Goal: Task Accomplishment & Management: Manage account settings

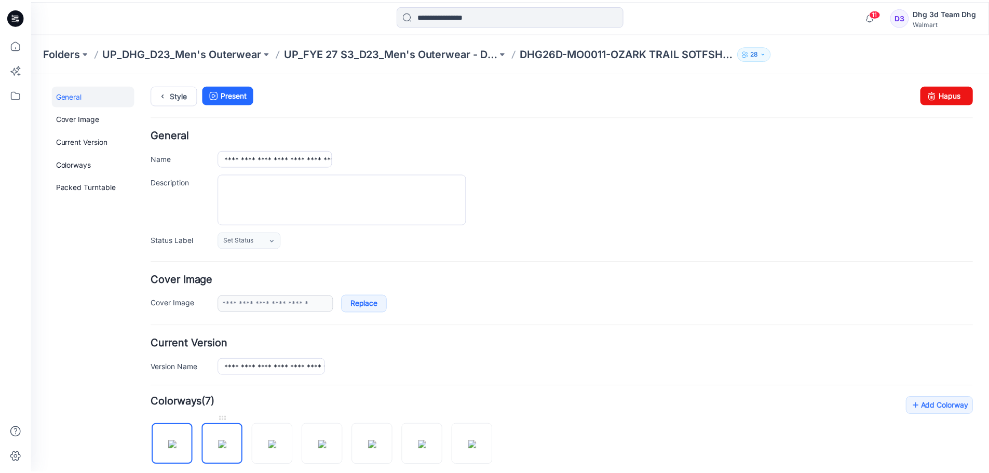
scroll to position [349, 0]
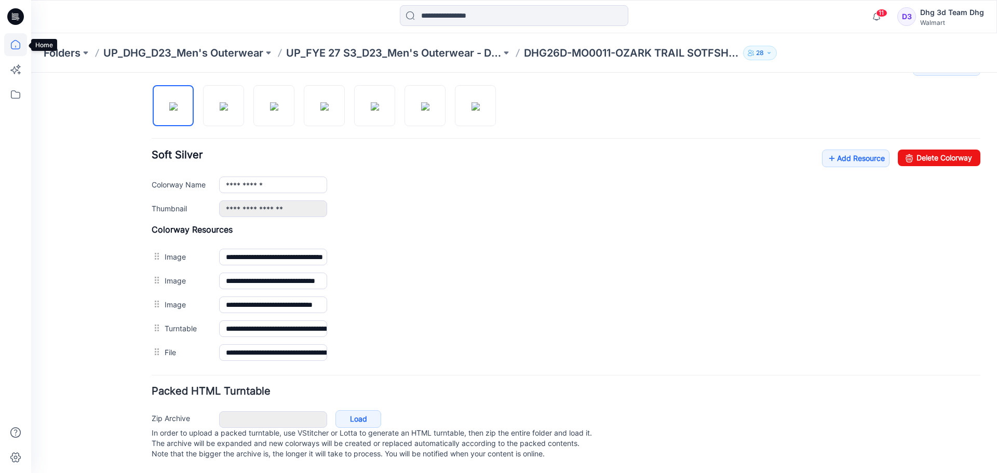
click at [7, 45] on icon at bounding box center [15, 44] width 23 height 23
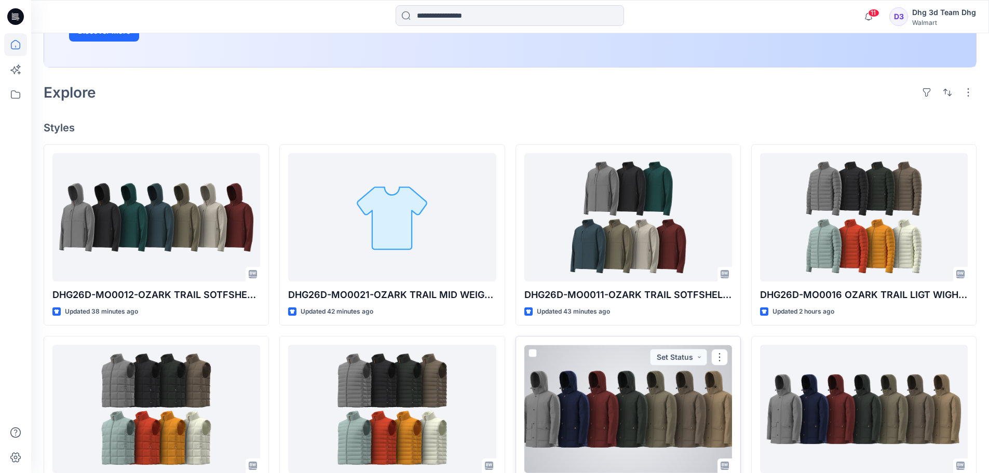
scroll to position [208, 0]
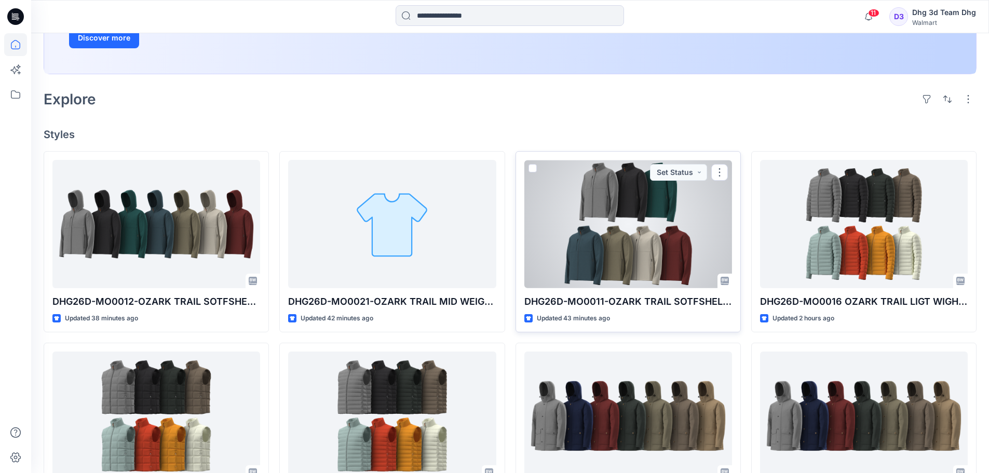
click at [708, 220] on div at bounding box center [628, 224] width 208 height 128
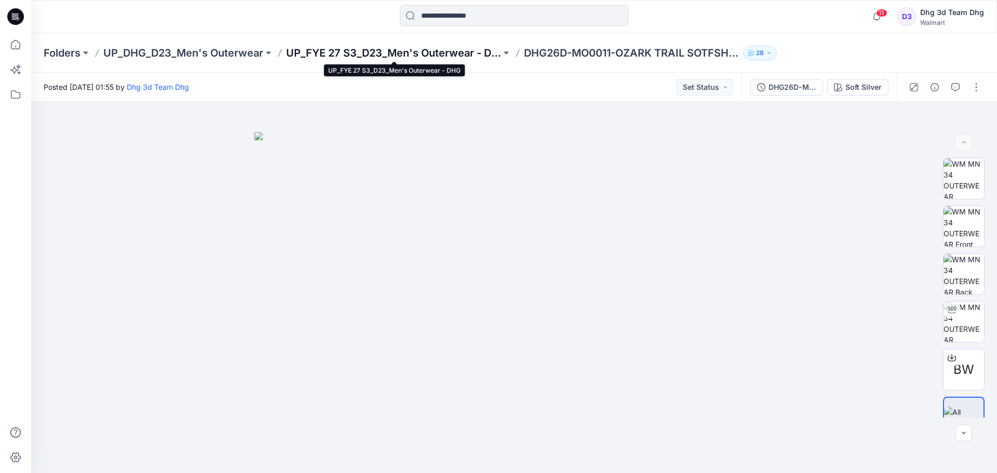
click at [464, 55] on p "UP_FYE 27 S3_D23_Men's Outerwear - DHG" at bounding box center [393, 53] width 215 height 15
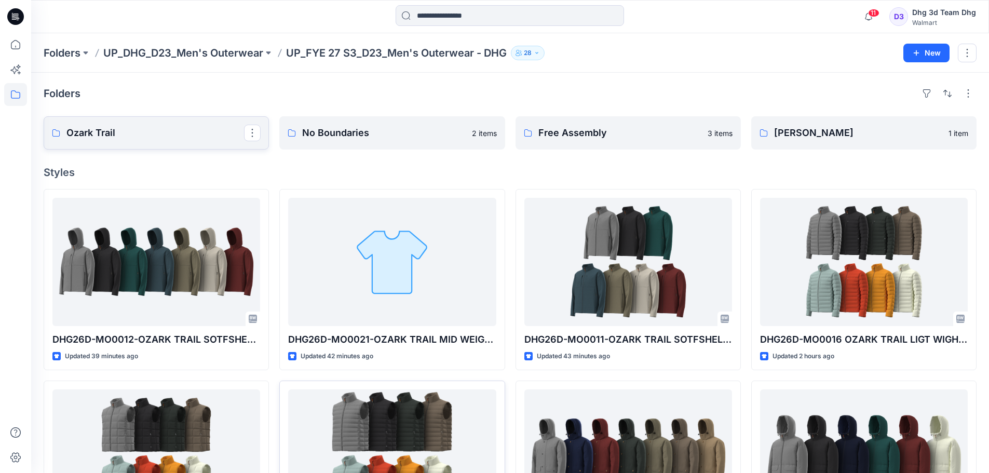
click at [203, 130] on p "Ozark Trail" at bounding box center [155, 133] width 178 height 15
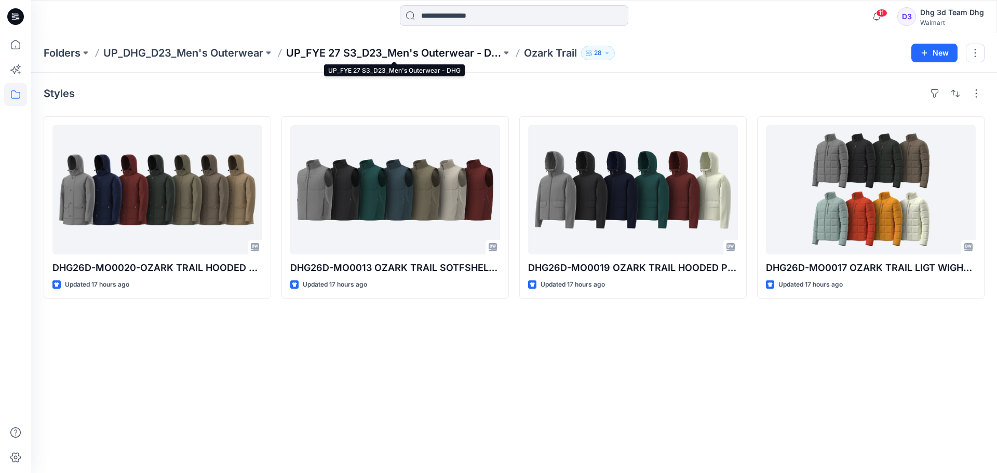
click at [397, 52] on p "UP_FYE 27 S3_D23_Men's Outerwear - DHG" at bounding box center [393, 53] width 215 height 15
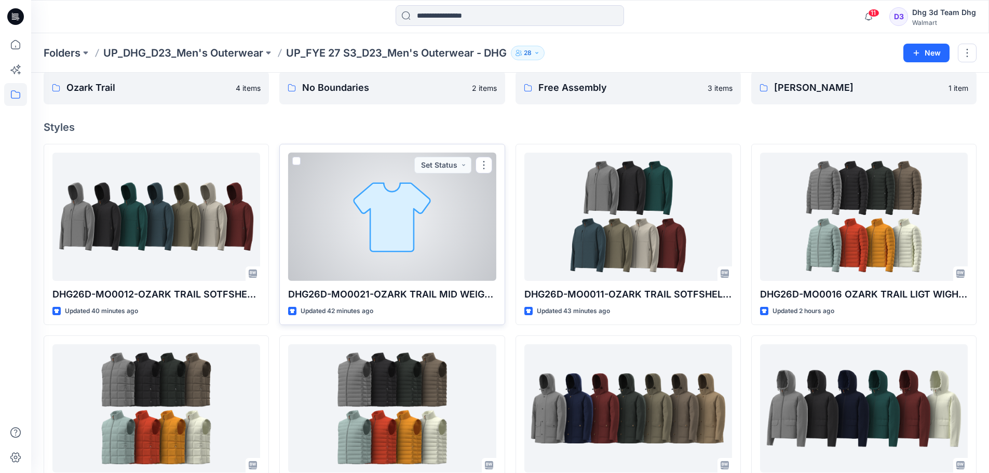
scroll to position [101, 0]
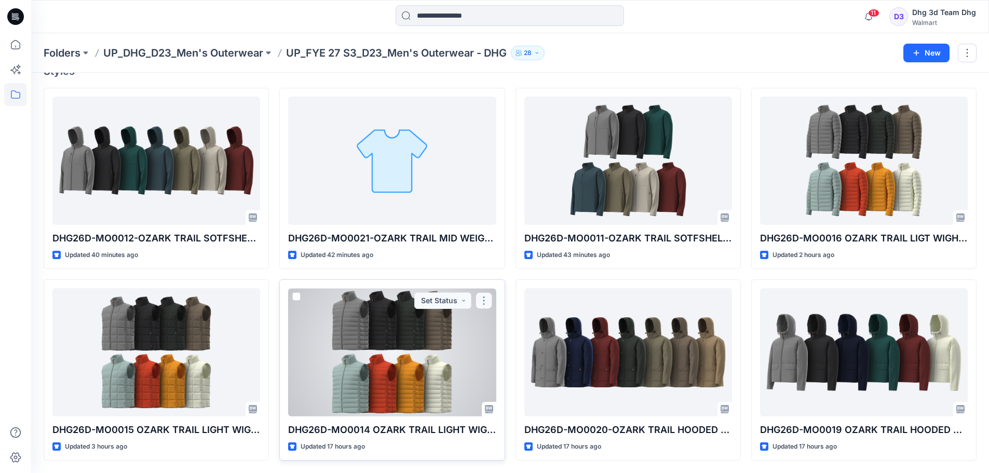
click at [485, 296] on button "button" at bounding box center [484, 300] width 17 height 17
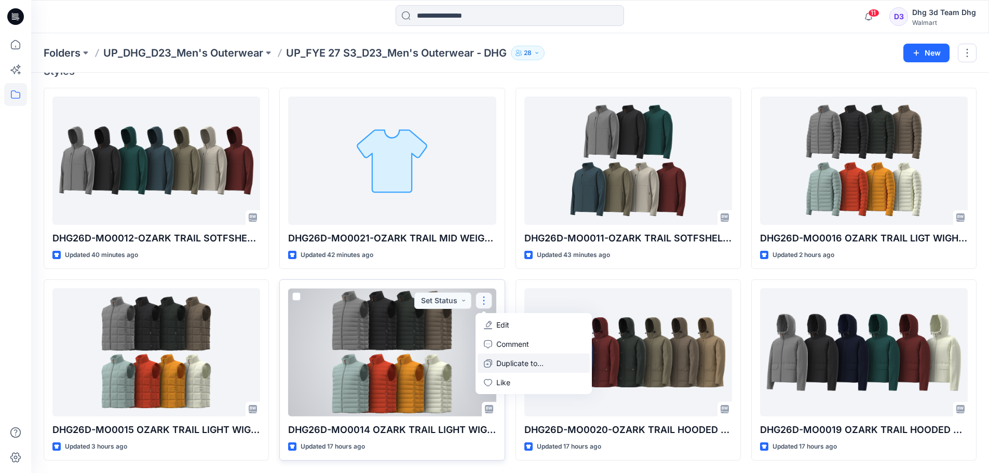
click at [518, 363] on p "Duplicate to..." at bounding box center [519, 363] width 47 height 11
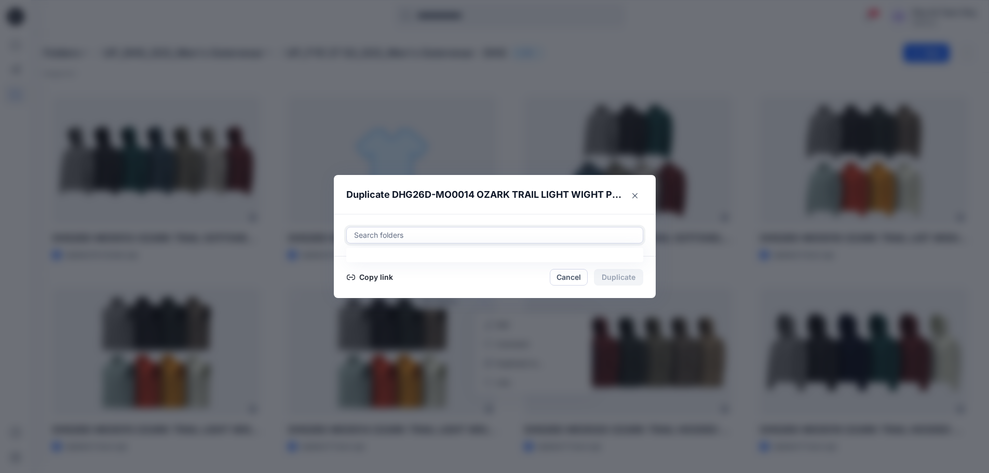
click at [376, 235] on div at bounding box center [494, 235] width 283 height 12
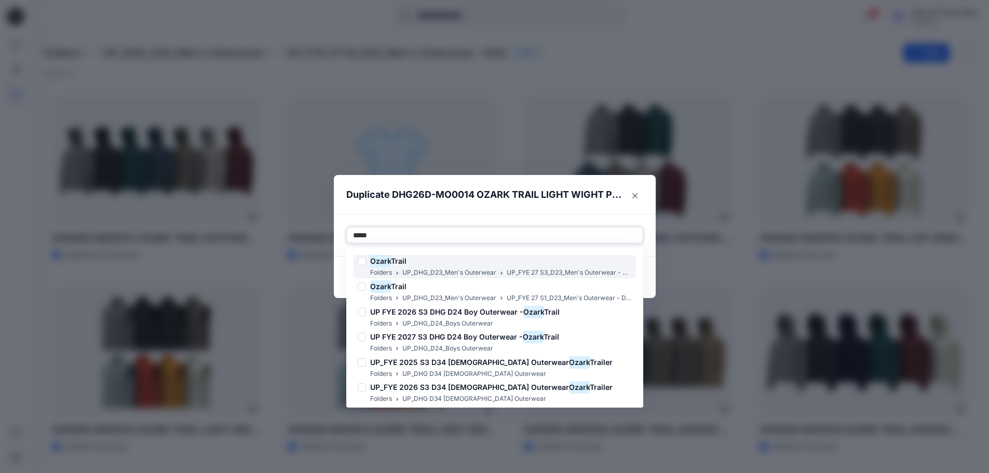
click at [364, 260] on div at bounding box center [362, 261] width 8 height 8
type input "*****"
click at [564, 216] on div "Use Up and Down to choose options, press Enter to select the currently focused …" at bounding box center [495, 235] width 322 height 43
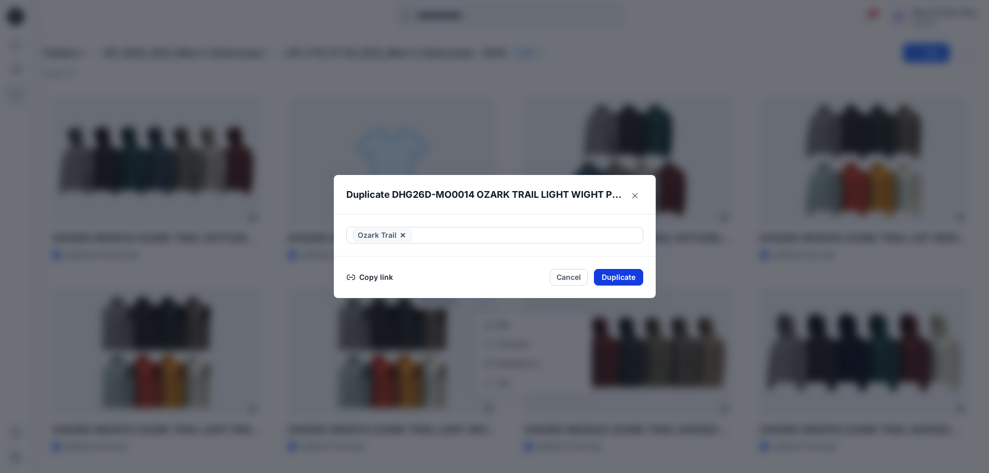
click at [630, 277] on button "Duplicate" at bounding box center [618, 277] width 49 height 17
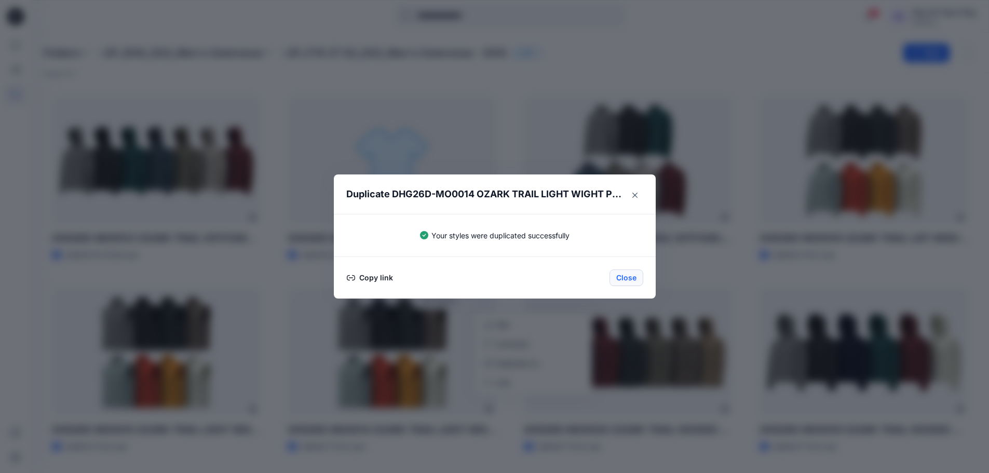
click at [641, 276] on button "Close" at bounding box center [626, 277] width 34 height 17
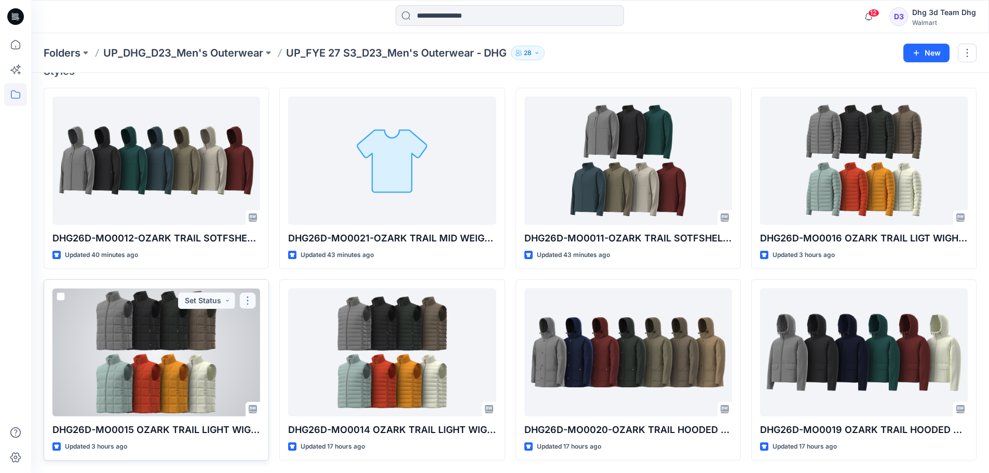
click at [252, 297] on button "button" at bounding box center [247, 300] width 17 height 17
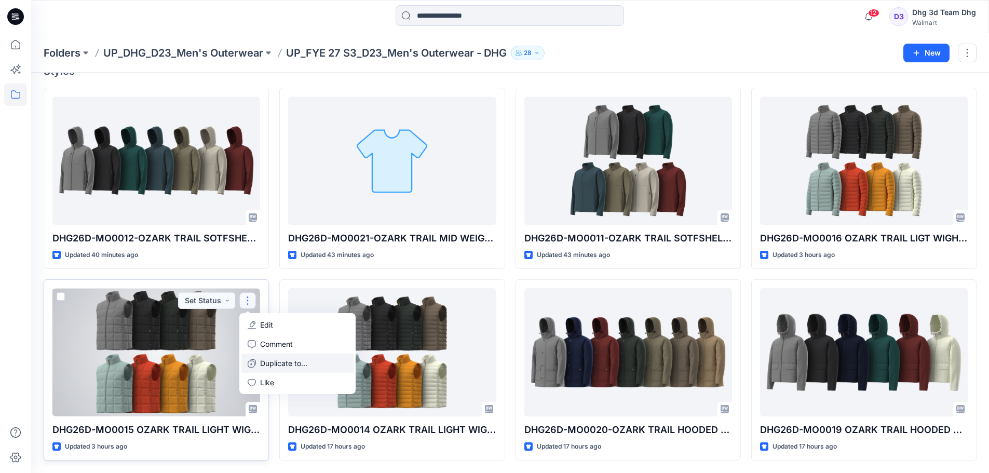
click at [279, 361] on p "Duplicate to..." at bounding box center [283, 363] width 47 height 11
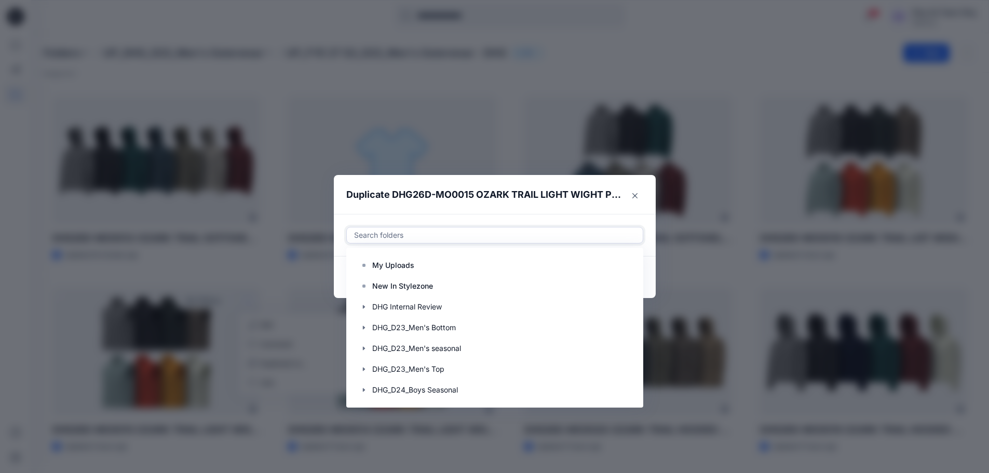
click at [521, 232] on div at bounding box center [494, 235] width 283 height 12
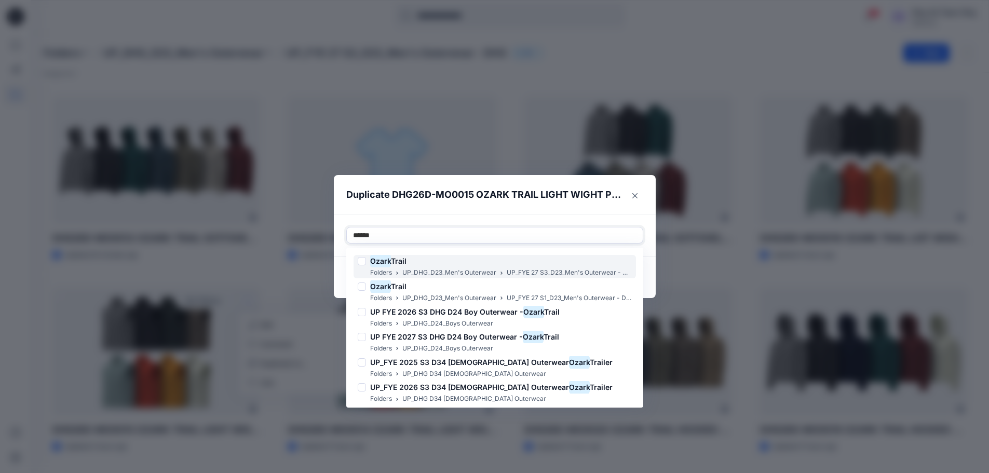
click at [521, 261] on div "Ozark Trail" at bounding box center [495, 261] width 274 height 12
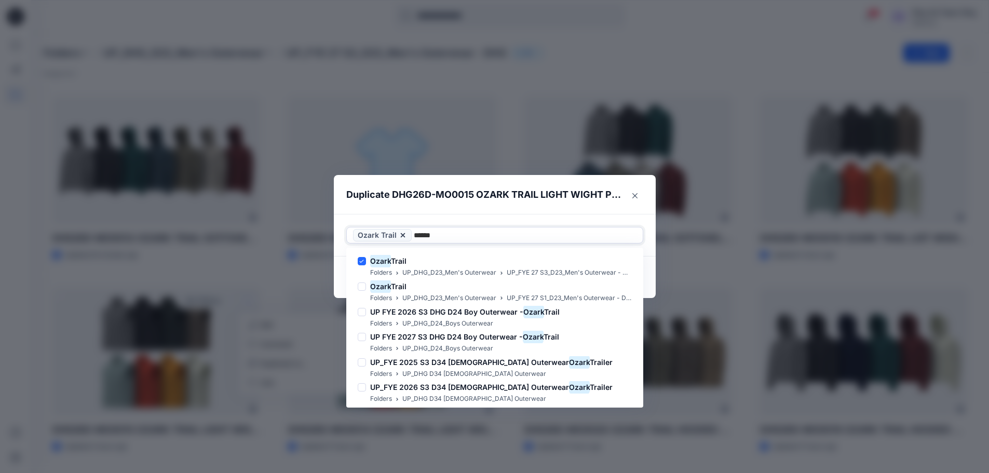
type input "*****"
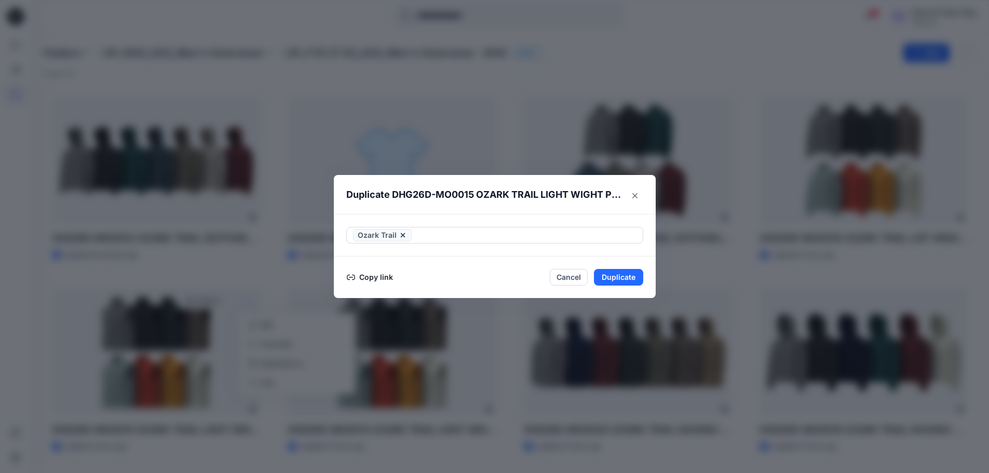
click at [602, 226] on div "Ozark Trail" at bounding box center [495, 235] width 322 height 43
click at [631, 281] on button "Duplicate" at bounding box center [618, 277] width 49 height 17
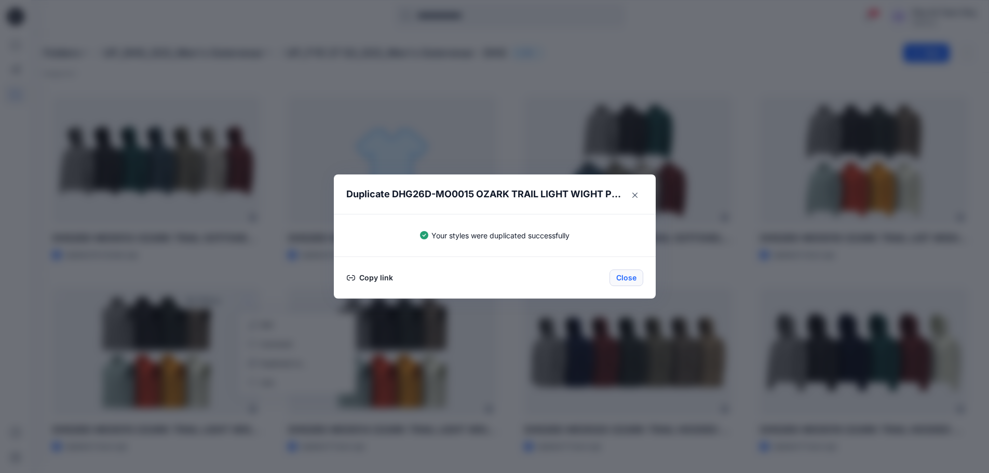
click at [631, 277] on button "Close" at bounding box center [626, 277] width 34 height 17
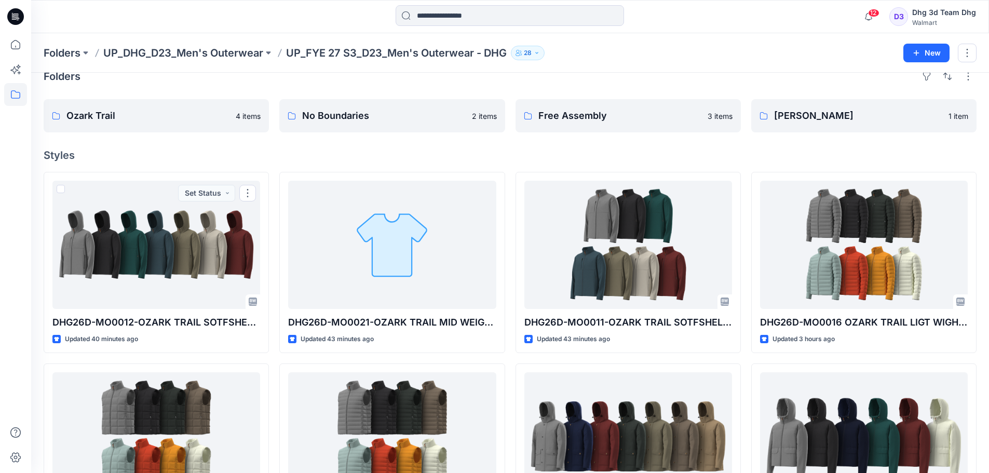
scroll to position [0, 0]
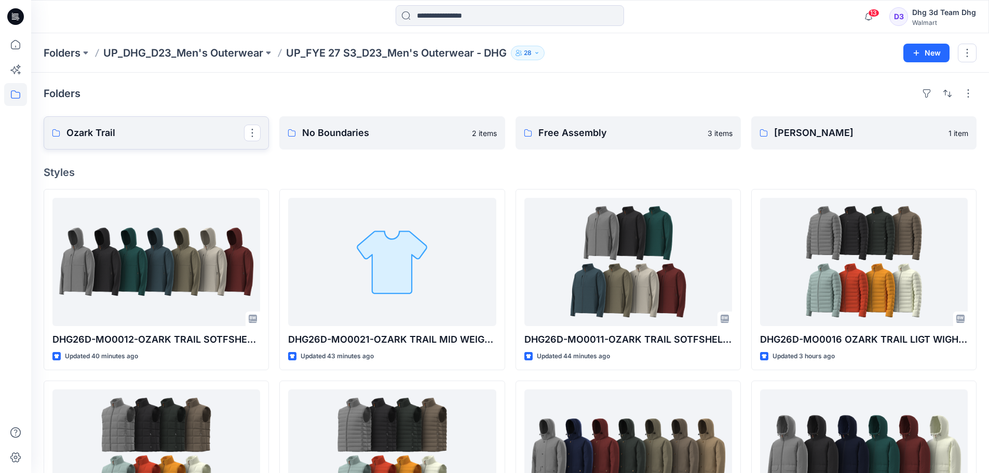
click at [137, 131] on p "Ozark Trail" at bounding box center [155, 133] width 178 height 15
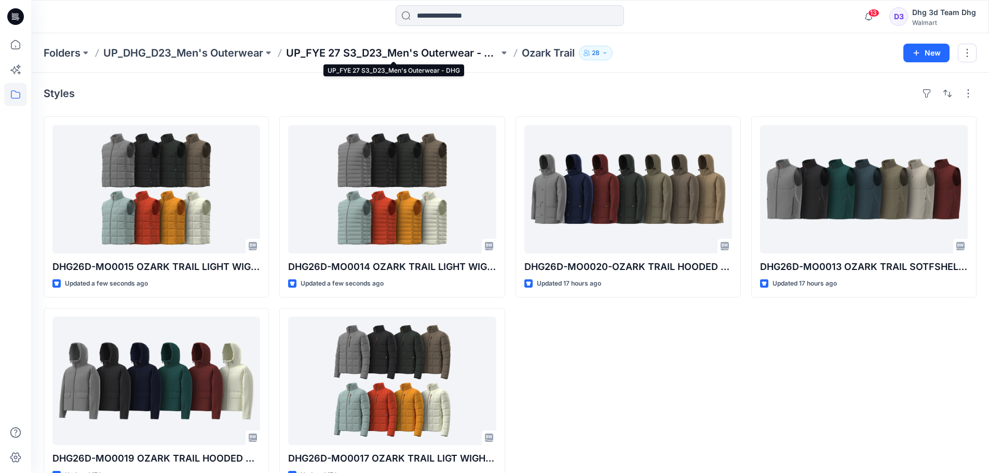
click at [328, 49] on p "UP_FYE 27 S3_D23_Men's Outerwear - DHG" at bounding box center [392, 53] width 213 height 15
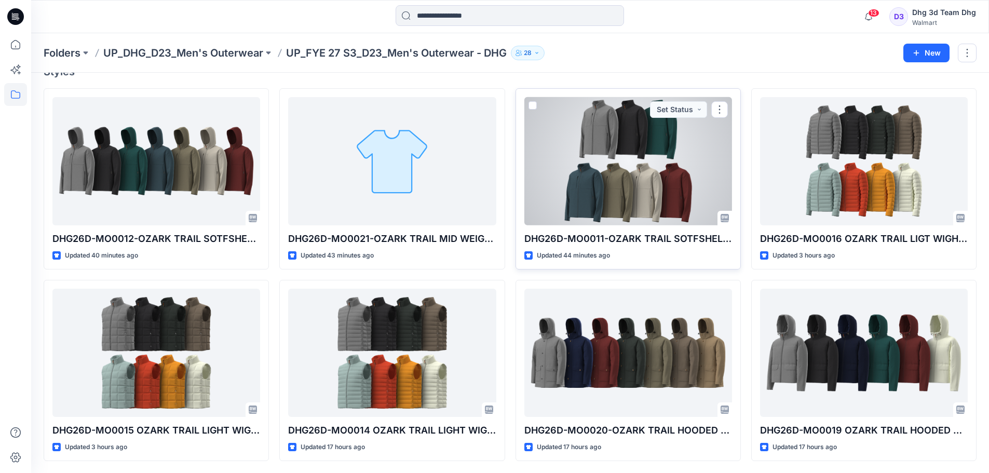
scroll to position [101, 0]
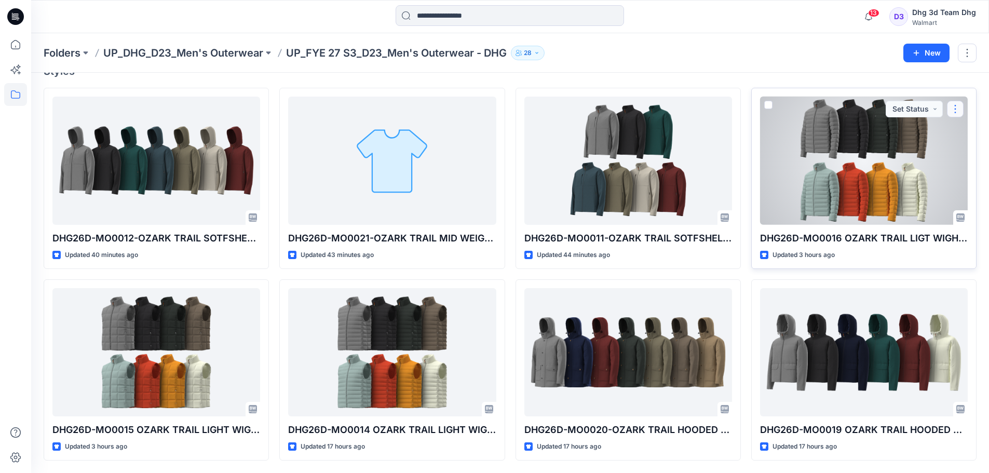
click at [957, 111] on button "button" at bounding box center [955, 109] width 17 height 17
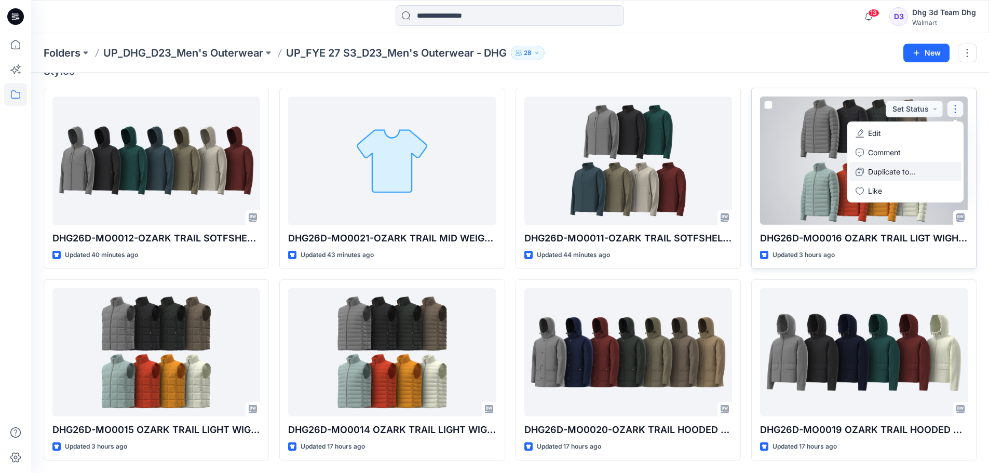
click at [911, 171] on p "Duplicate to..." at bounding box center [891, 171] width 47 height 11
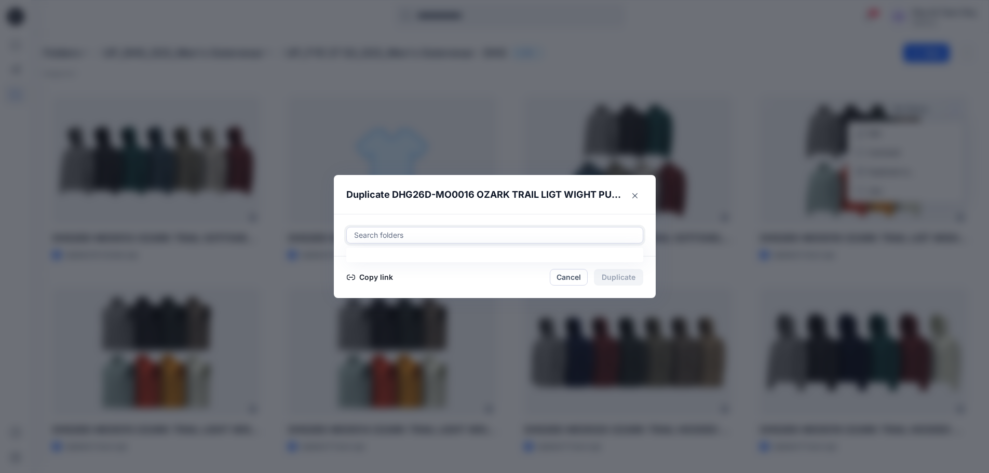
click at [471, 230] on div at bounding box center [494, 235] width 283 height 12
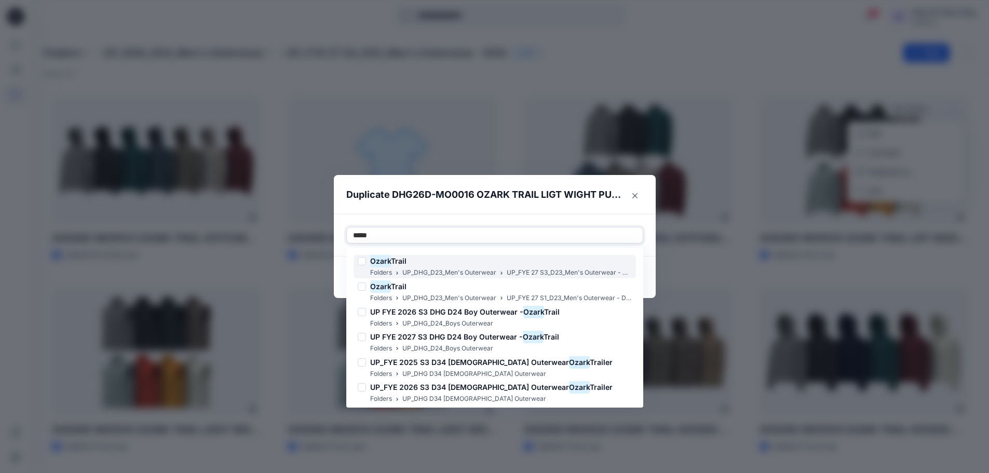
click at [366, 260] on div at bounding box center [362, 261] width 8 height 8
type input "*****"
click at [493, 201] on p "Duplicate DHG26D-MO0016 OZARK TRAIL LIGT WIGHT PUFFER JACKET OPT 1" at bounding box center [484, 194] width 276 height 15
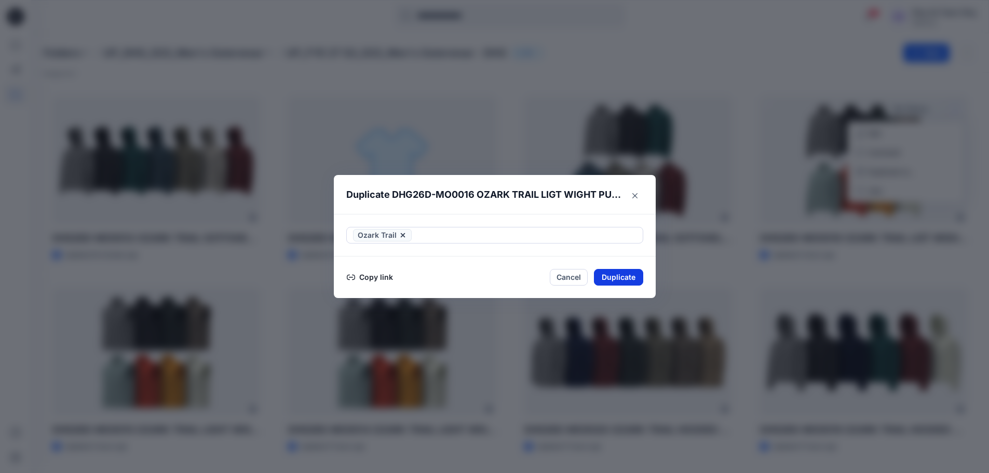
click at [620, 276] on button "Duplicate" at bounding box center [618, 277] width 49 height 17
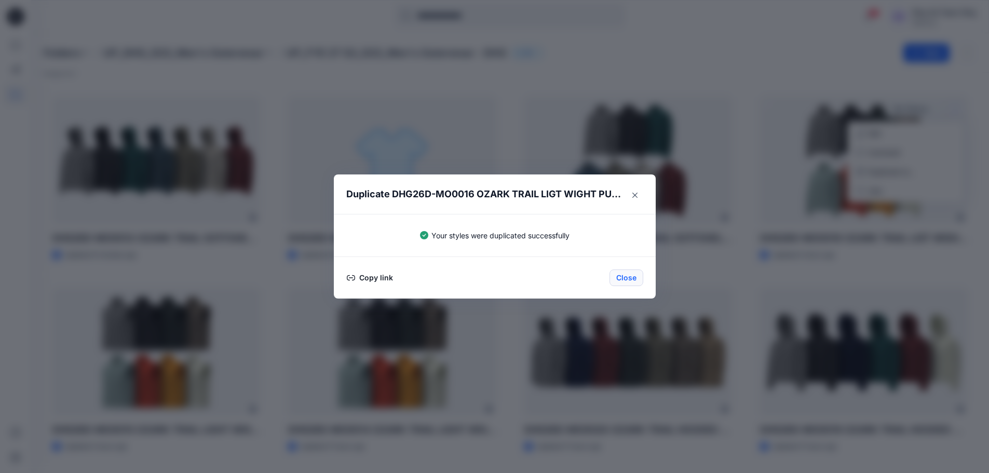
click at [632, 276] on button "Close" at bounding box center [626, 277] width 34 height 17
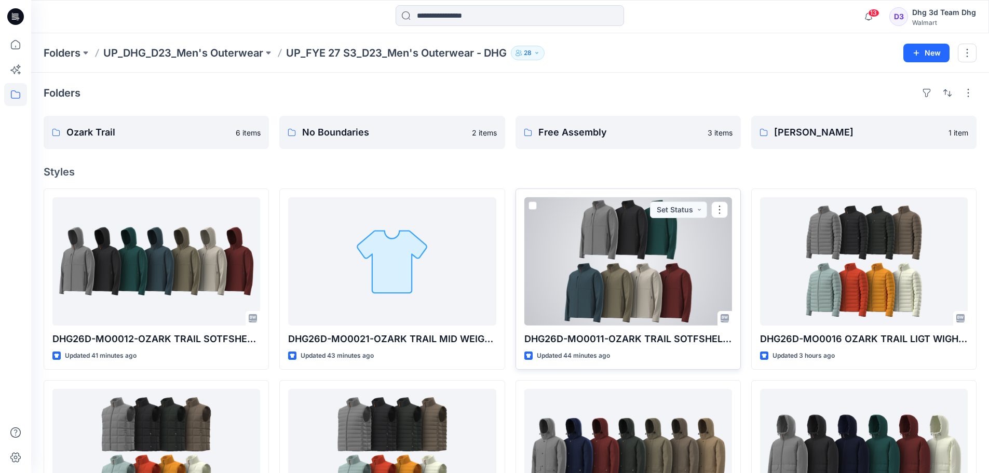
scroll to position [0, 0]
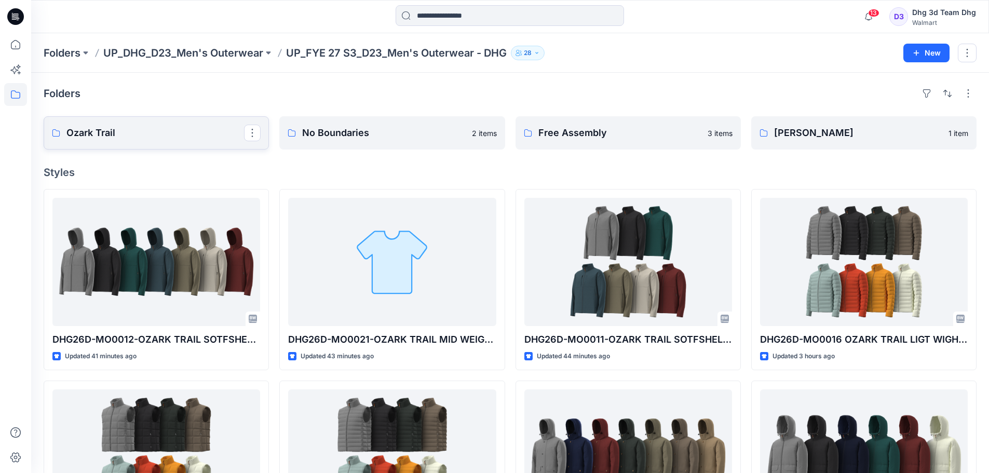
click at [141, 125] on link "Ozark Trail" at bounding box center [156, 132] width 225 height 33
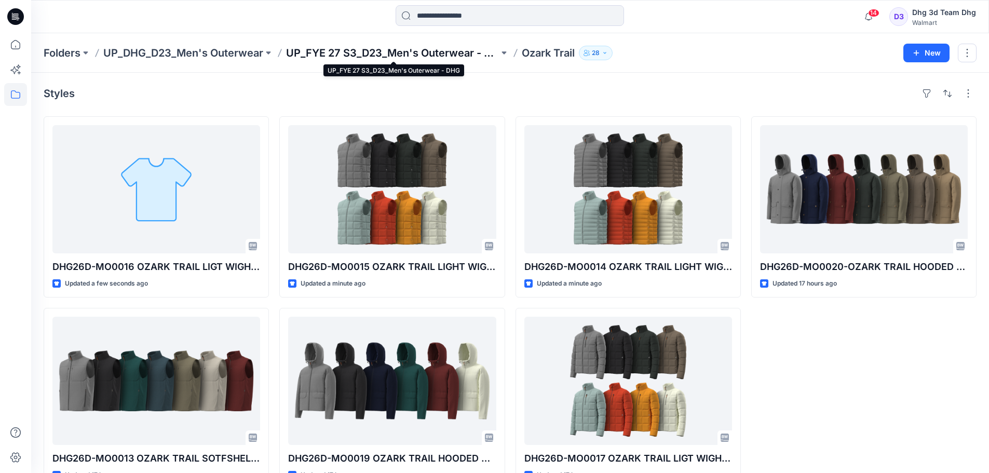
click at [355, 56] on p "UP_FYE 27 S3_D23_Men's Outerwear - DHG" at bounding box center [392, 53] width 213 height 15
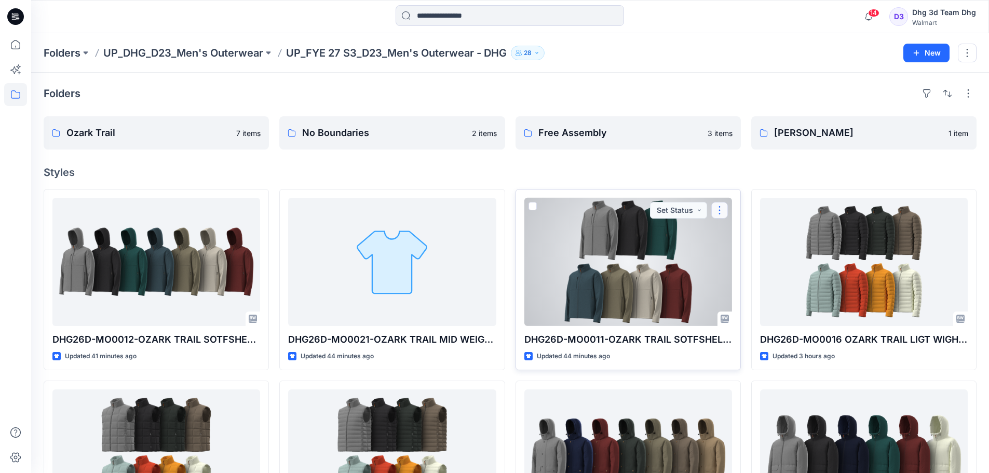
click at [721, 212] on button "button" at bounding box center [719, 210] width 17 height 17
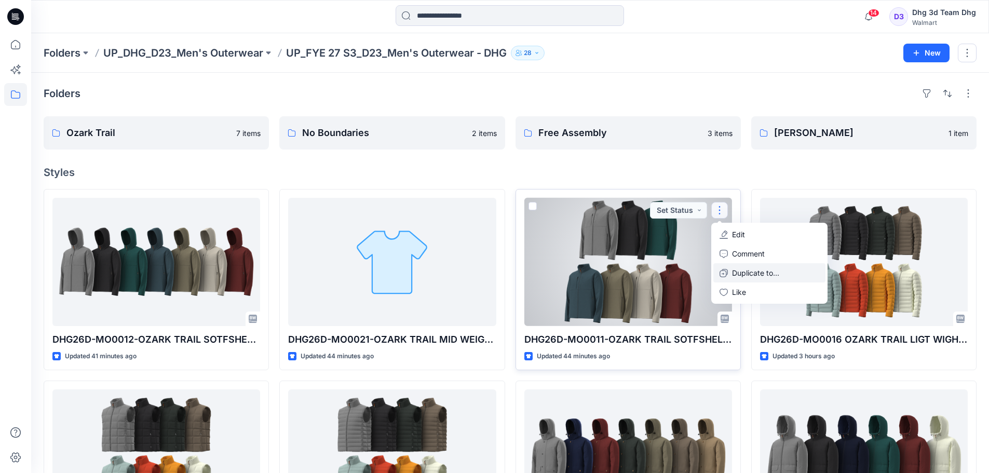
click at [746, 269] on p "Duplicate to..." at bounding box center [755, 272] width 47 height 11
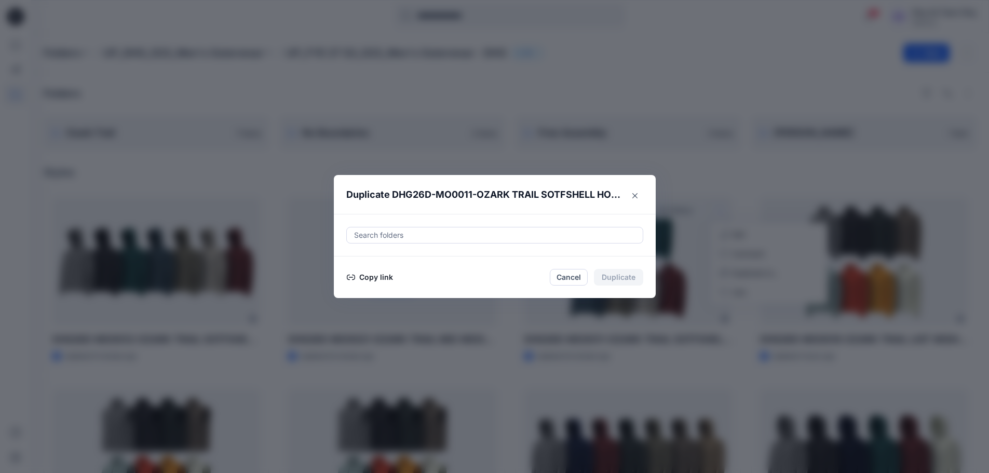
click at [413, 232] on div at bounding box center [494, 235] width 283 height 12
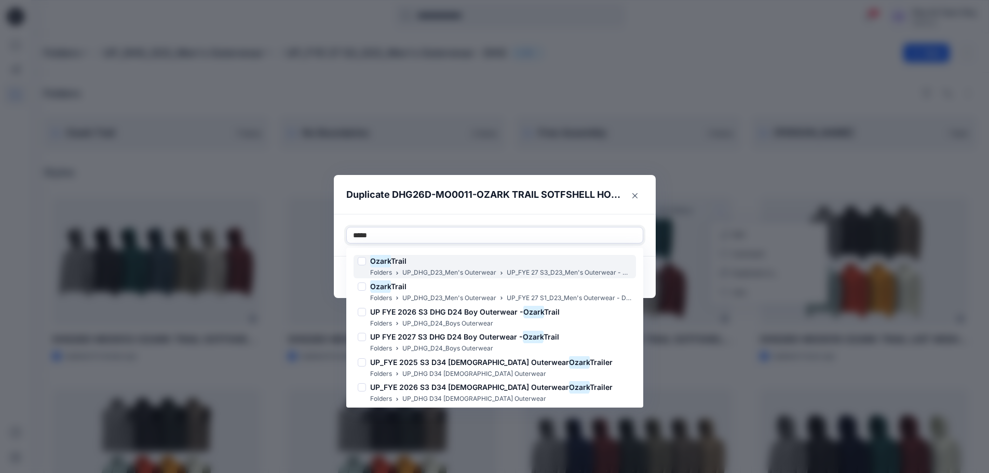
click at [363, 262] on div at bounding box center [362, 261] width 8 height 8
type input "*****"
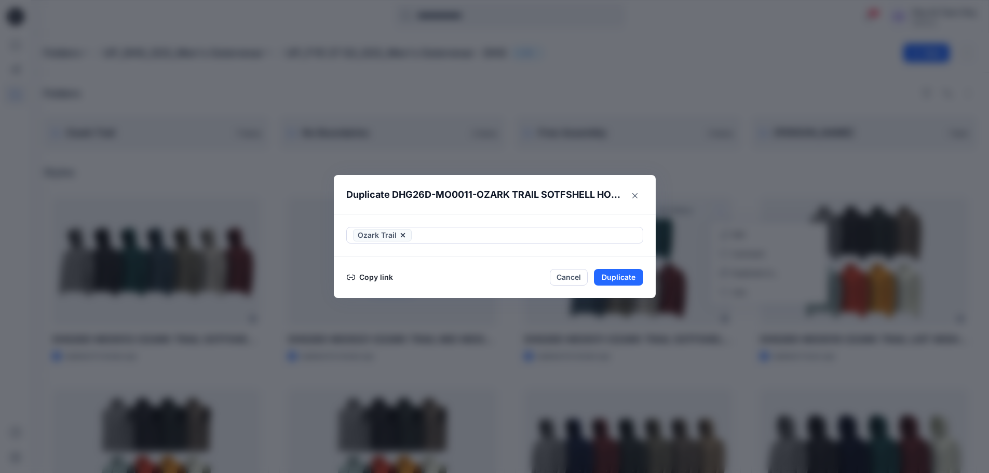
click at [442, 215] on div "Ozark Trail" at bounding box center [495, 235] width 322 height 43
click at [616, 274] on button "Duplicate" at bounding box center [618, 277] width 49 height 17
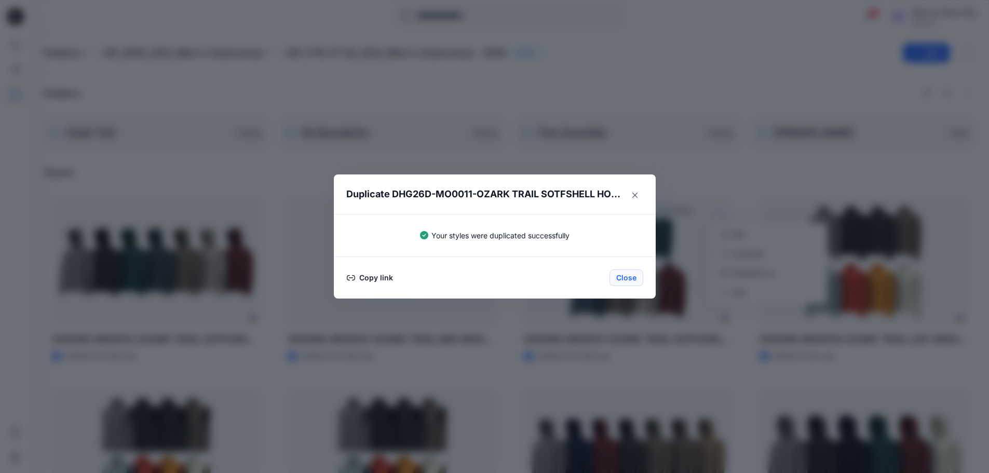
click at [624, 279] on button "Close" at bounding box center [626, 277] width 34 height 17
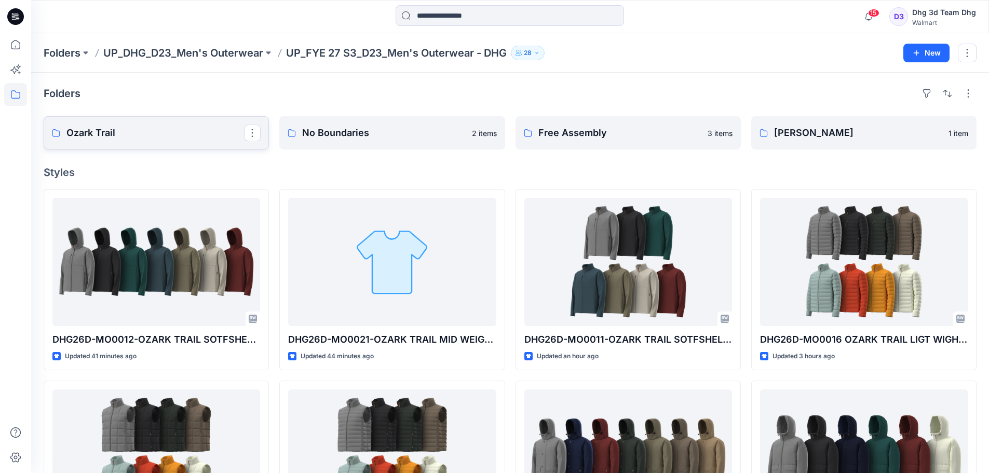
click at [154, 146] on link "Ozark Trail" at bounding box center [156, 132] width 225 height 33
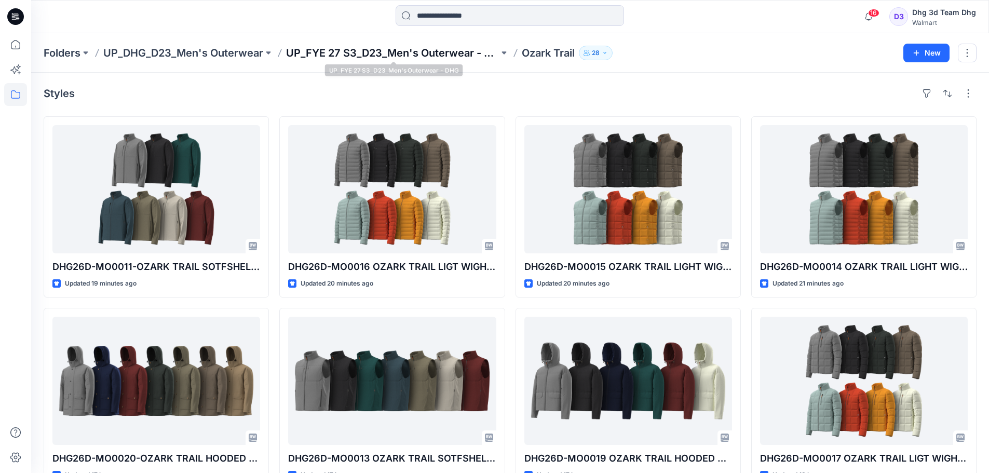
click at [347, 55] on p "UP_FYE 27 S3_D23_Men's Outerwear - DHG" at bounding box center [392, 53] width 213 height 15
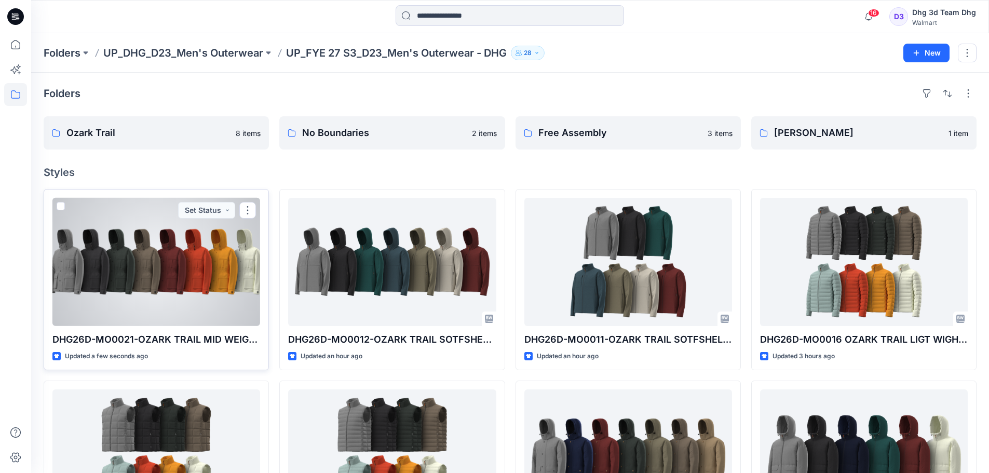
click at [202, 296] on div at bounding box center [156, 262] width 208 height 128
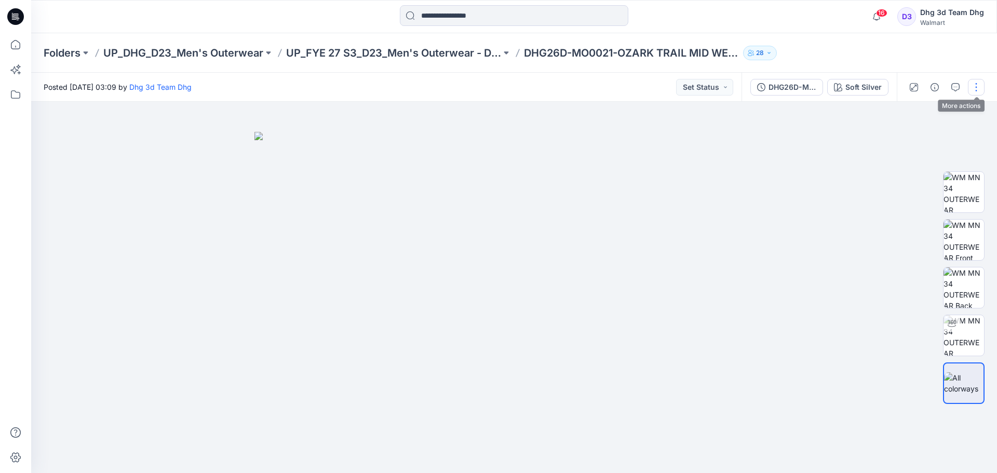
click at [972, 93] on button "button" at bounding box center [976, 87] width 17 height 17
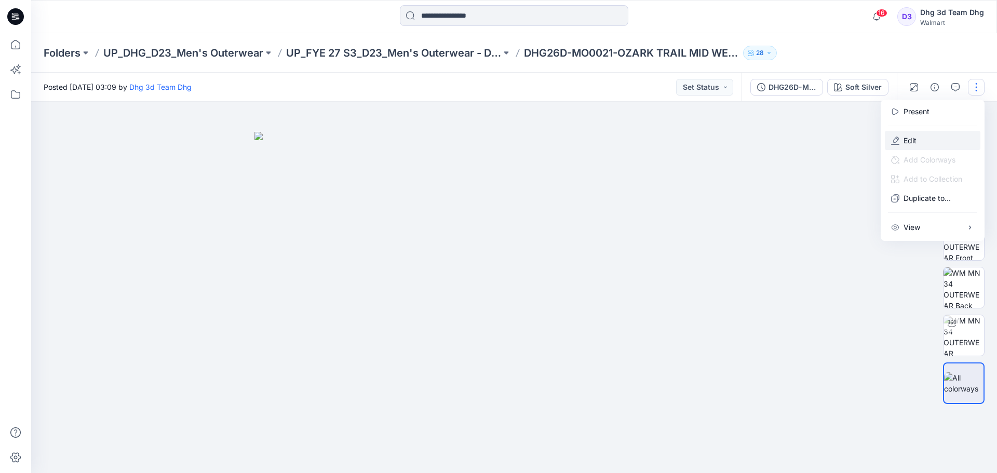
click at [927, 139] on button "Edit" at bounding box center [933, 140] width 96 height 19
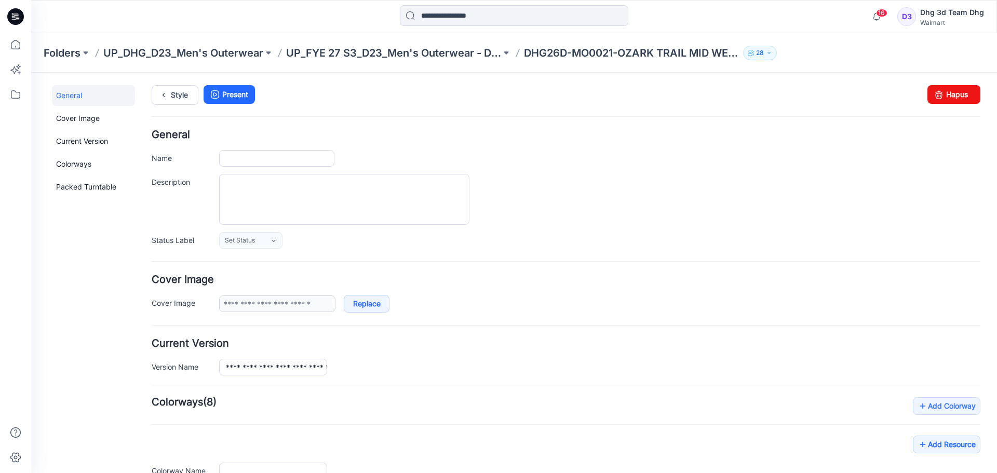
type input "**********"
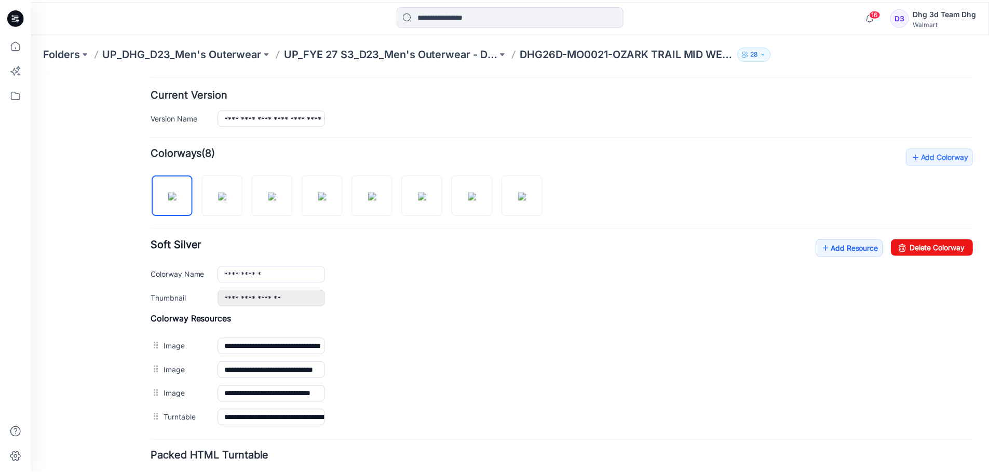
scroll to position [260, 0]
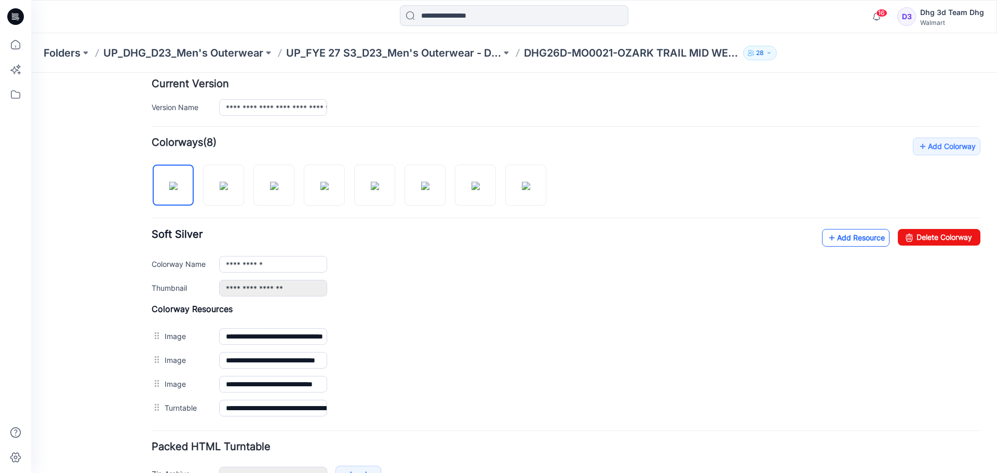
click at [829, 241] on link "Add Resource" at bounding box center [855, 238] width 67 height 18
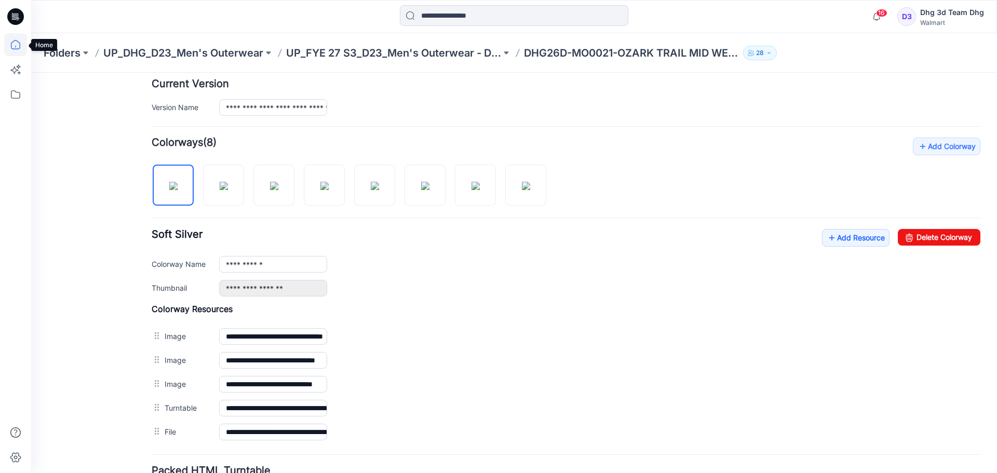
click at [16, 39] on icon at bounding box center [15, 44] width 23 height 23
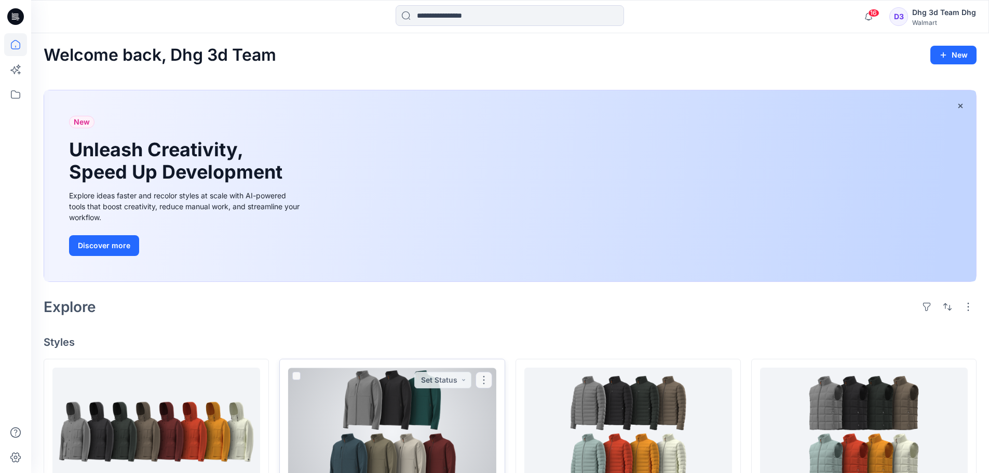
click at [360, 417] on div at bounding box center [392, 432] width 208 height 128
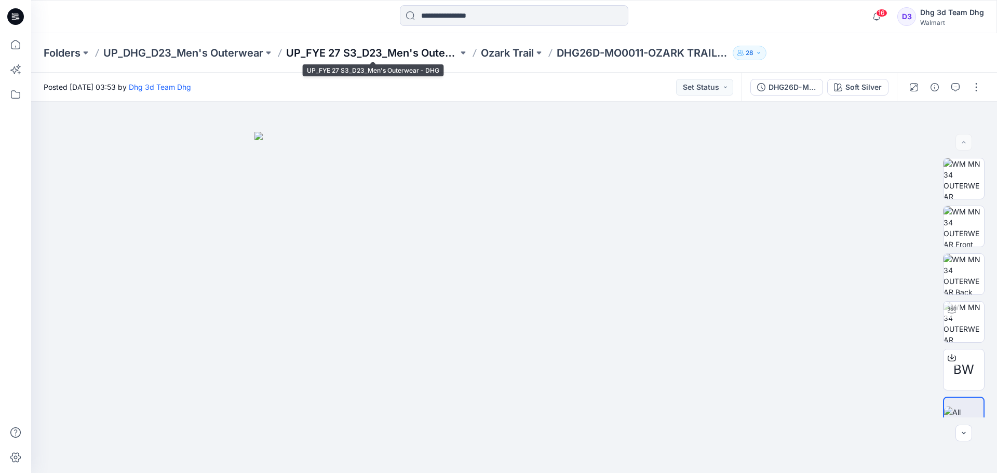
click at [403, 53] on p "UP_FYE 27 S3_D23_Men's Outerwear - DHG" at bounding box center [372, 53] width 172 height 15
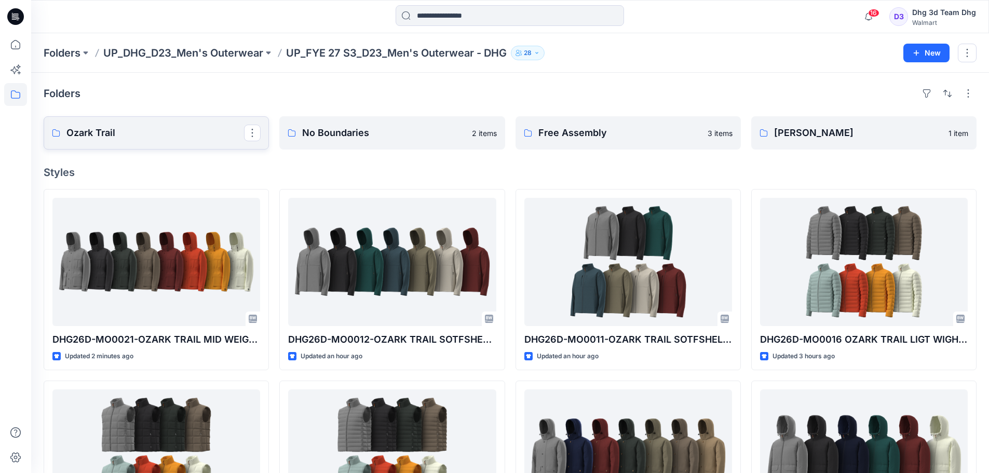
click at [183, 138] on p "Ozark Trail" at bounding box center [155, 133] width 178 height 15
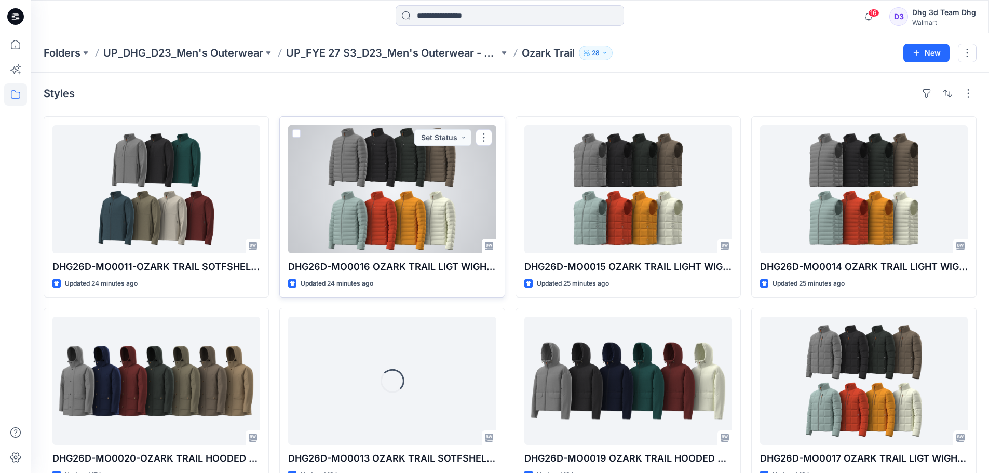
scroll to position [29, 0]
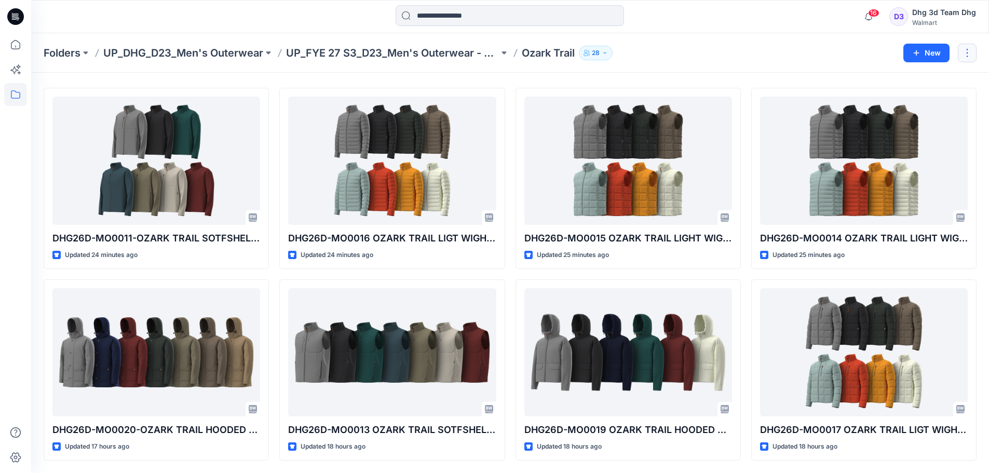
click at [971, 61] on button "button" at bounding box center [967, 53] width 19 height 19
click at [221, 57] on p "UP_DHG_D23_Men's Outerwear" at bounding box center [183, 53] width 160 height 15
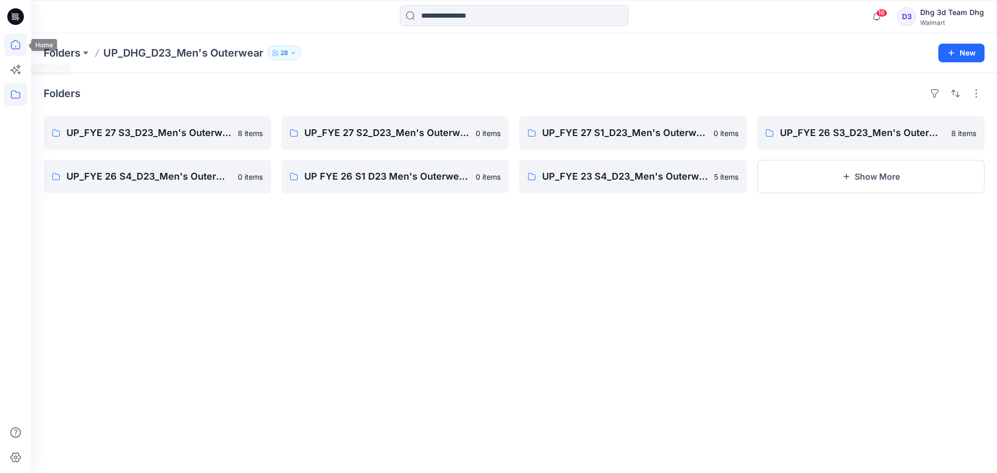
click at [12, 52] on icon at bounding box center [15, 44] width 23 height 23
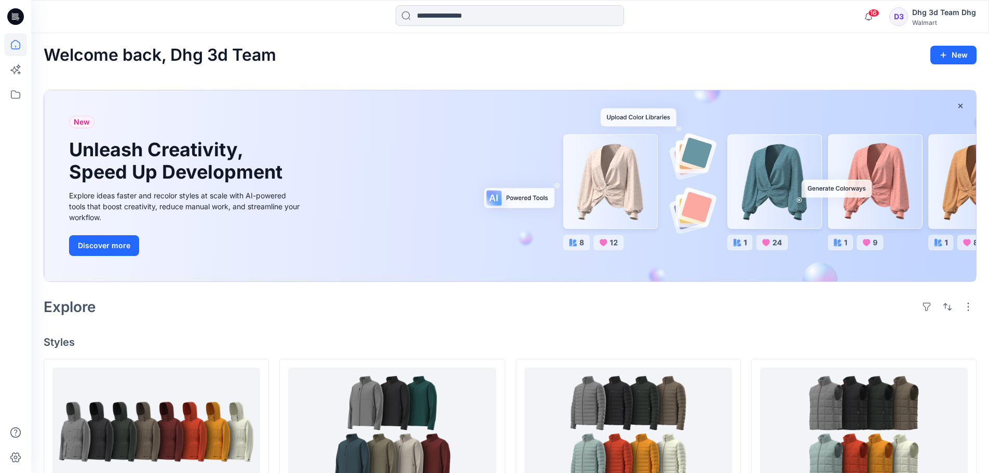
scroll to position [156, 0]
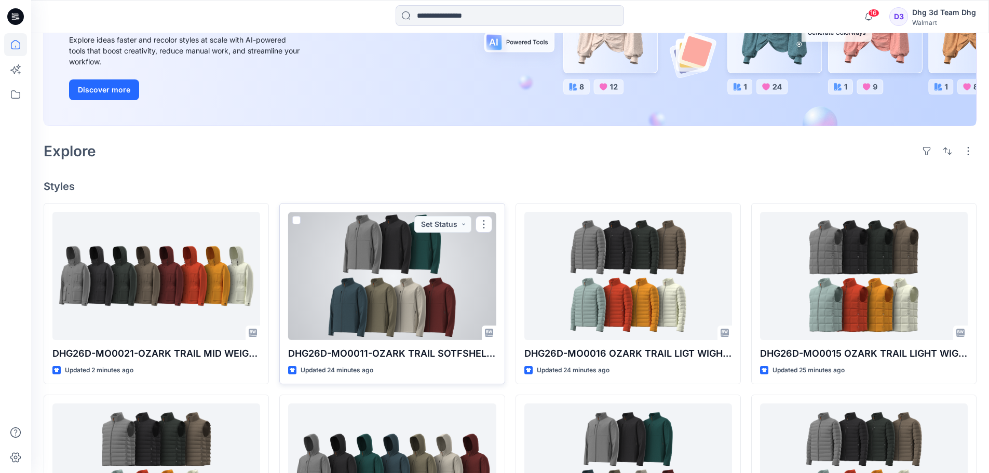
click at [389, 276] on div at bounding box center [392, 276] width 208 height 128
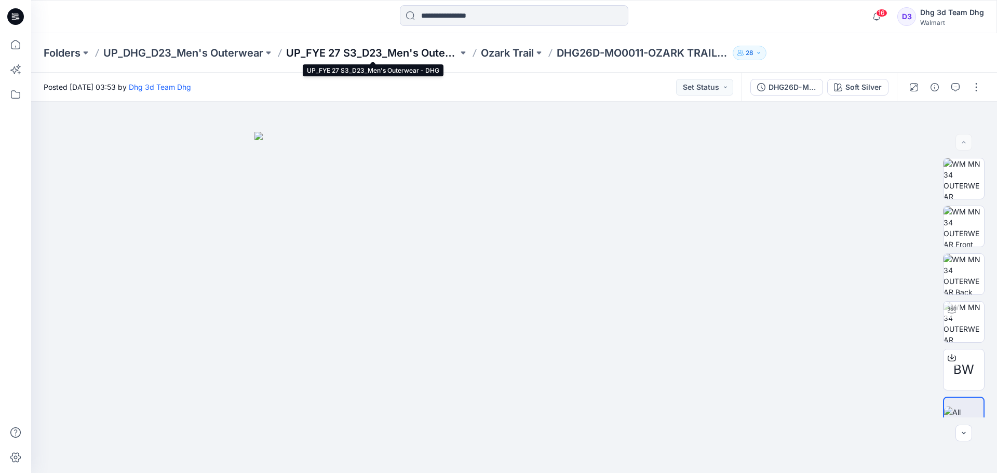
click at [385, 59] on p "UP_FYE 27 S3_D23_Men's Outerwear - DHG" at bounding box center [372, 53] width 172 height 15
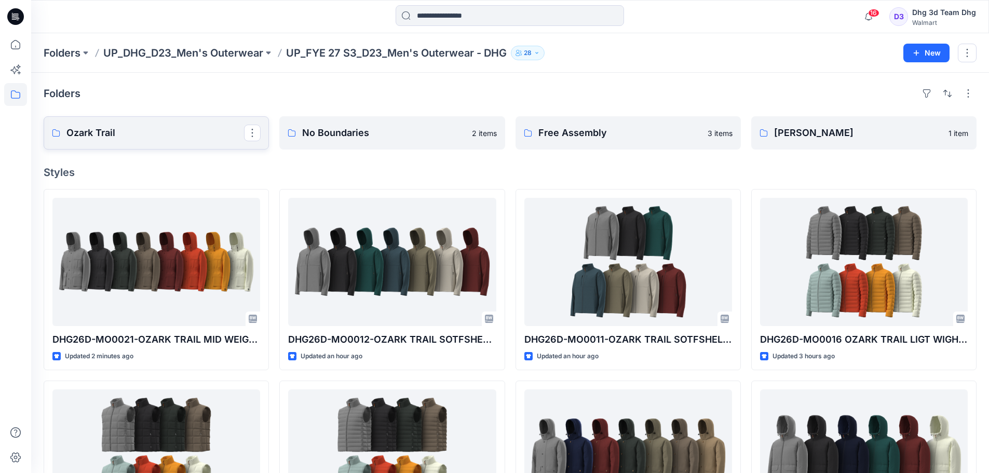
click at [141, 140] on p "Ozark Trail" at bounding box center [155, 133] width 178 height 15
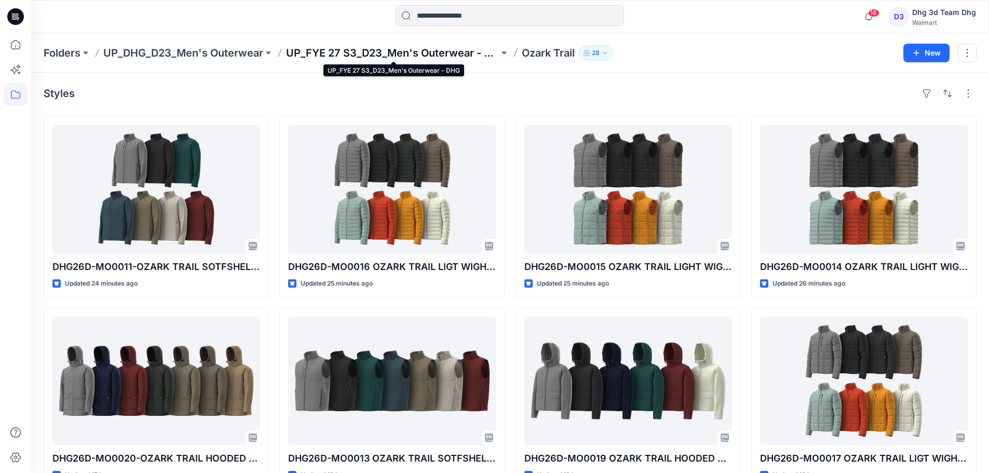
click at [440, 57] on p "UP_FYE 27 S3_D23_Men's Outerwear - DHG" at bounding box center [392, 53] width 213 height 15
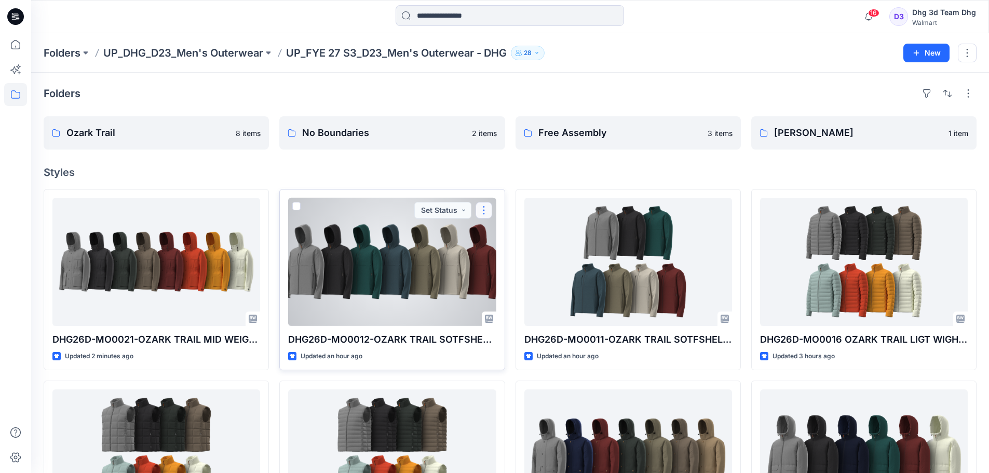
click at [484, 209] on button "button" at bounding box center [484, 210] width 17 height 17
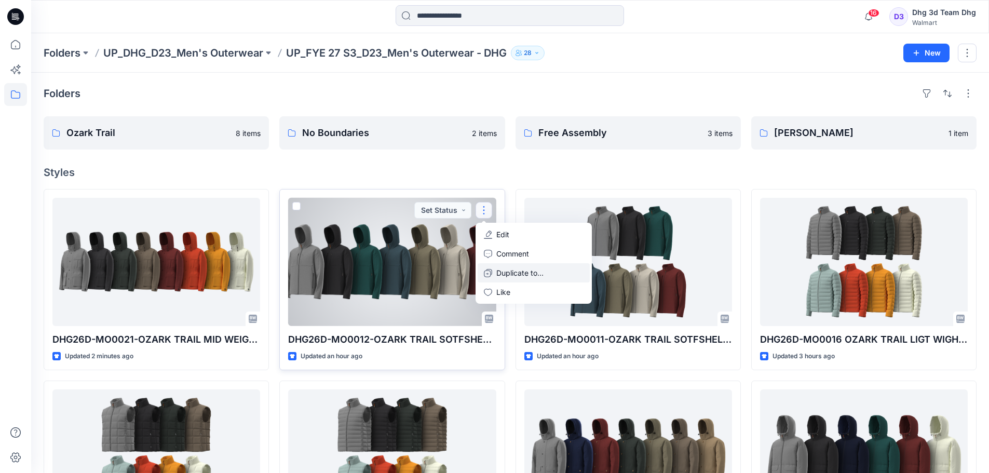
click at [522, 270] on p "Duplicate to..." at bounding box center [519, 272] width 47 height 11
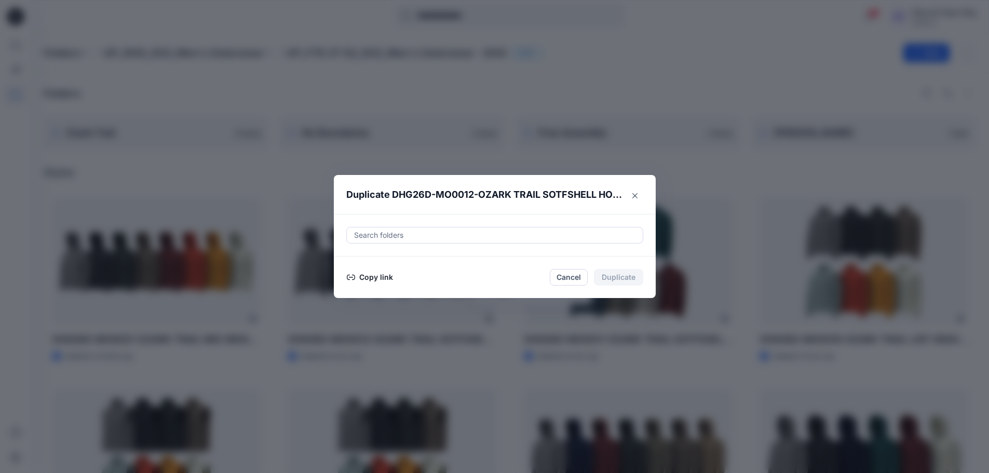
click at [480, 229] on div at bounding box center [494, 235] width 283 height 12
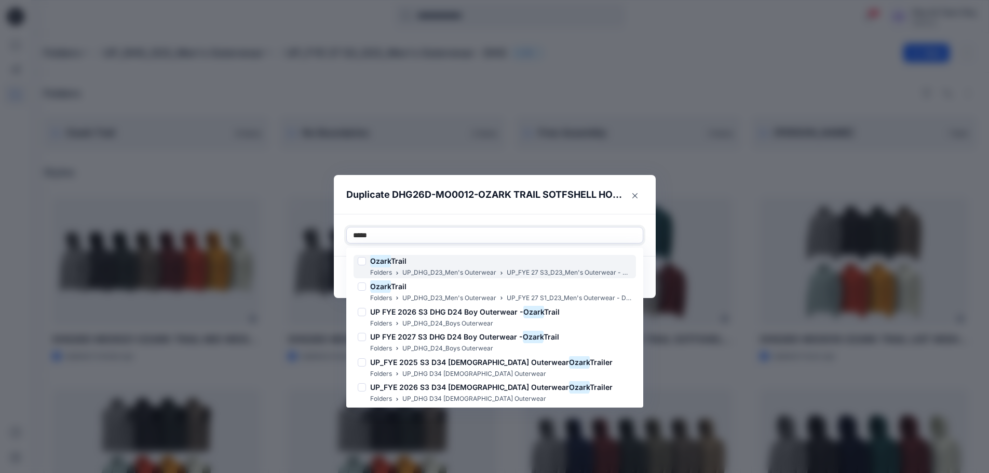
click at [366, 262] on div at bounding box center [362, 261] width 8 height 8
type input "*****"
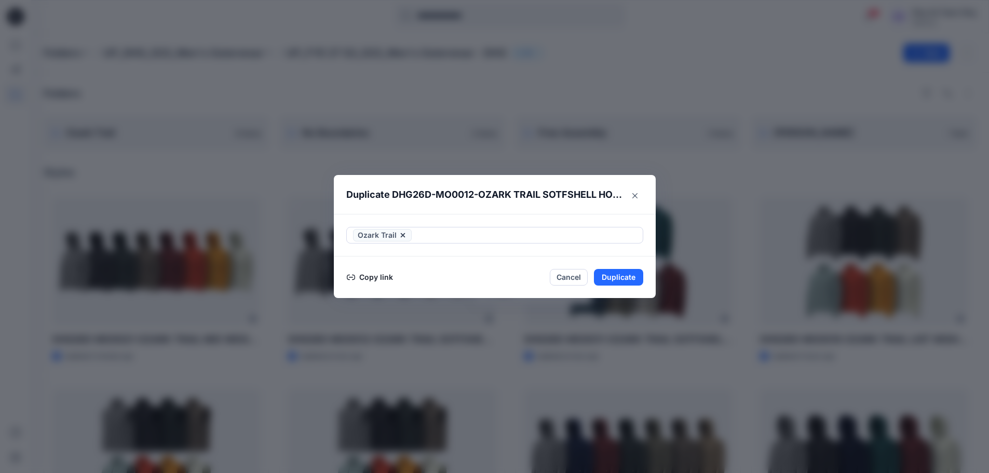
click at [564, 215] on div "Ozark Trail" at bounding box center [495, 235] width 322 height 43
click at [608, 280] on button "Duplicate" at bounding box center [618, 277] width 49 height 17
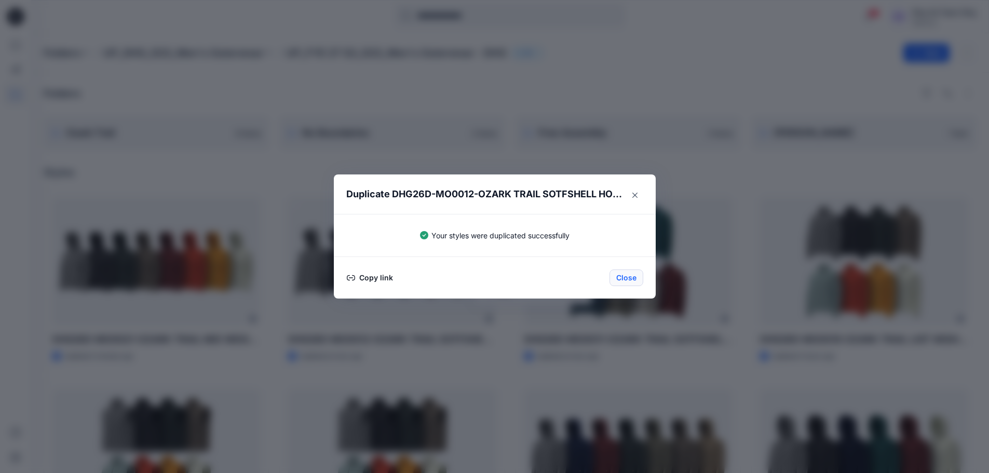
click at [633, 278] on button "Close" at bounding box center [626, 277] width 34 height 17
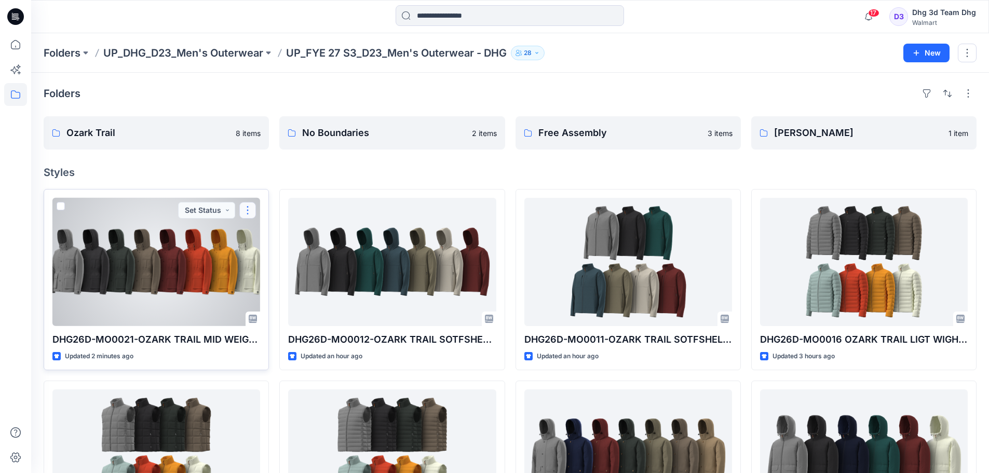
click at [251, 208] on button "button" at bounding box center [247, 210] width 17 height 17
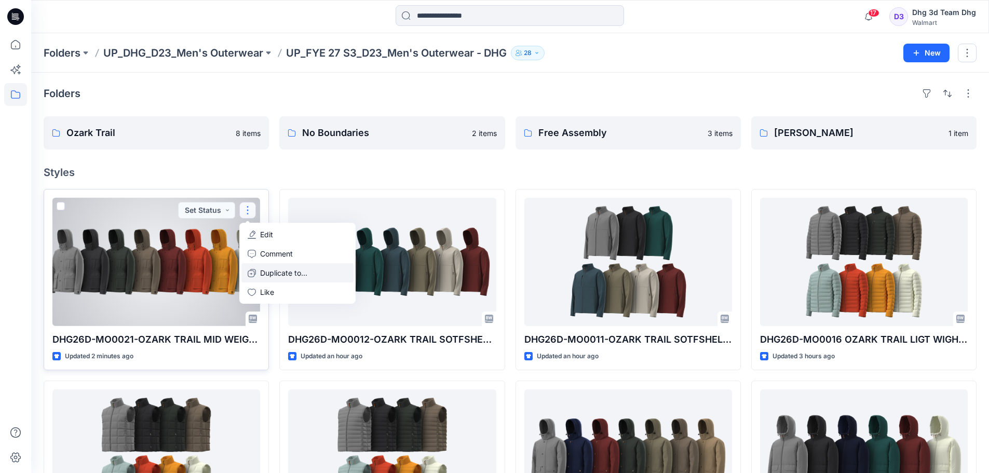
click at [283, 268] on p "Duplicate to..." at bounding box center [283, 272] width 47 height 11
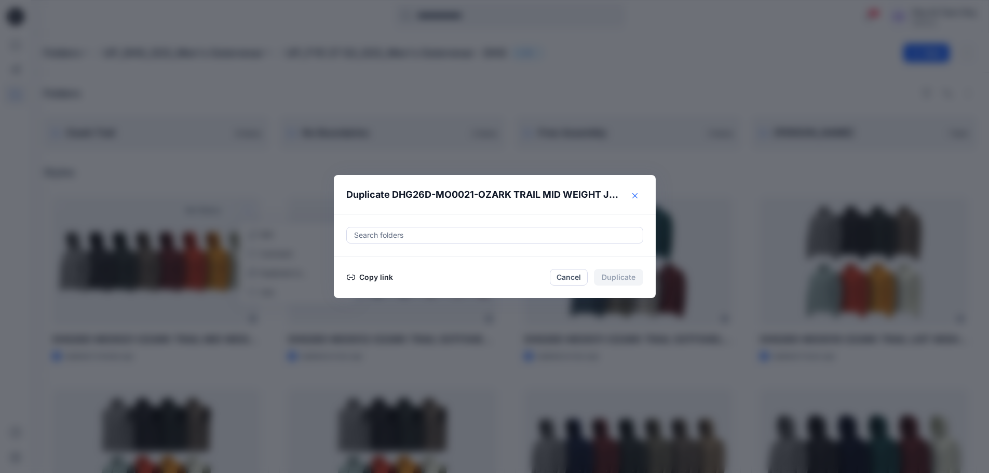
click at [638, 196] on icon "Close" at bounding box center [634, 195] width 5 height 5
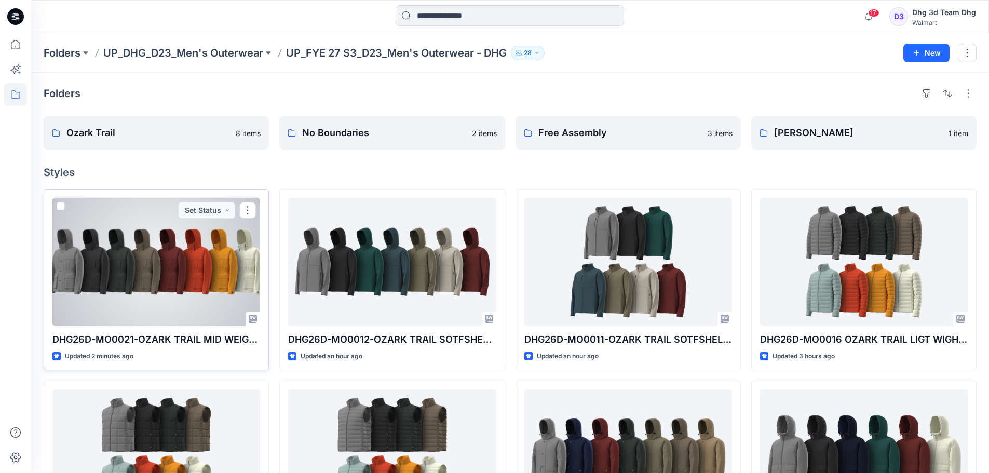
click at [204, 264] on div at bounding box center [156, 262] width 208 height 128
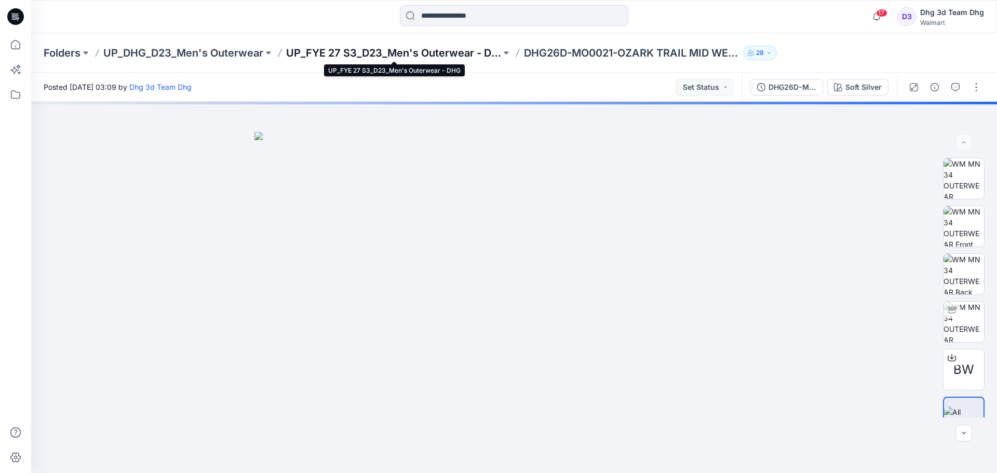
click at [433, 55] on p "UP_FYE 27 S3_D23_Men's Outerwear - DHG" at bounding box center [393, 53] width 215 height 15
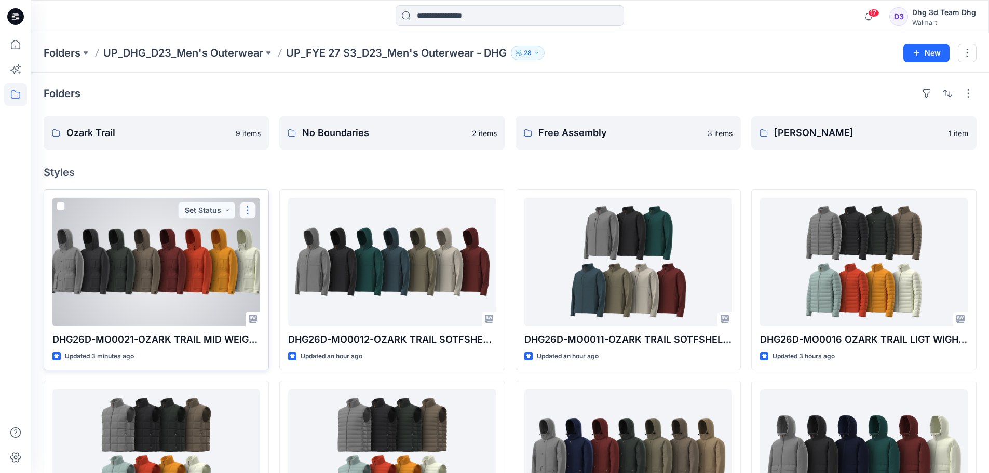
click at [244, 205] on button "button" at bounding box center [247, 210] width 17 height 17
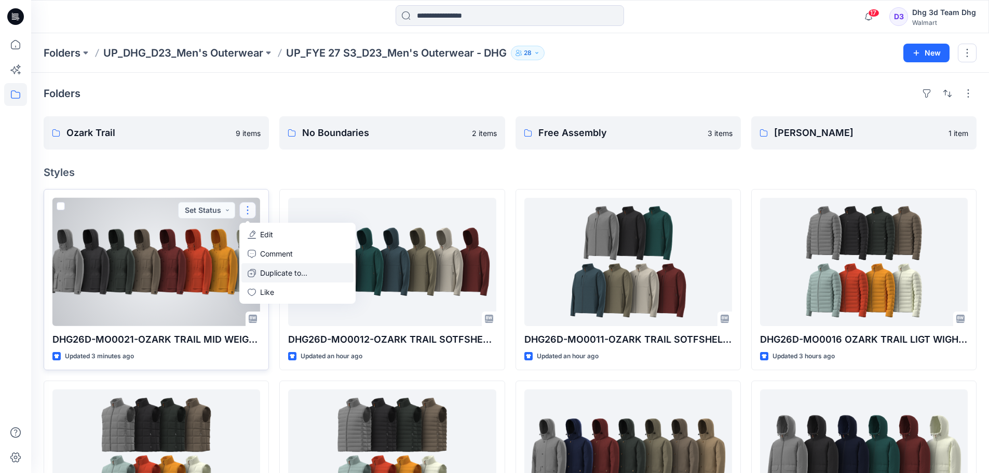
click at [292, 271] on p "Duplicate to..." at bounding box center [283, 272] width 47 height 11
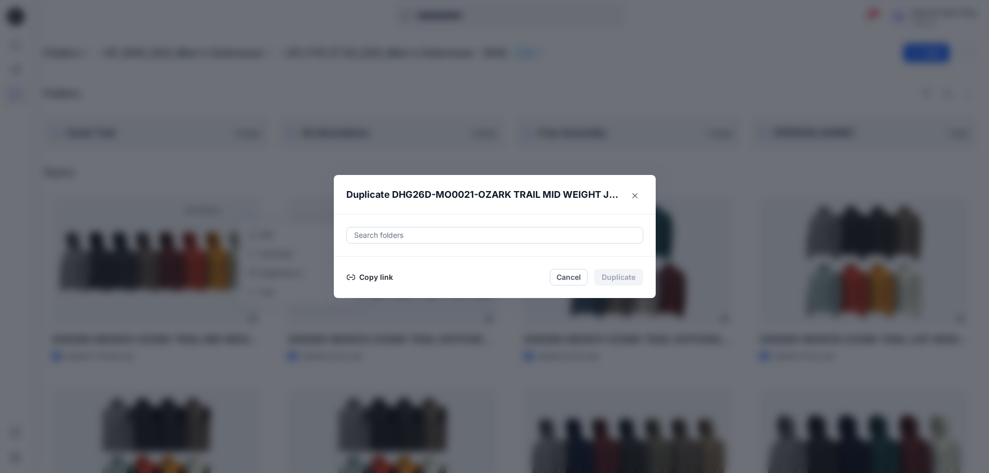
click at [456, 239] on div at bounding box center [494, 235] width 283 height 12
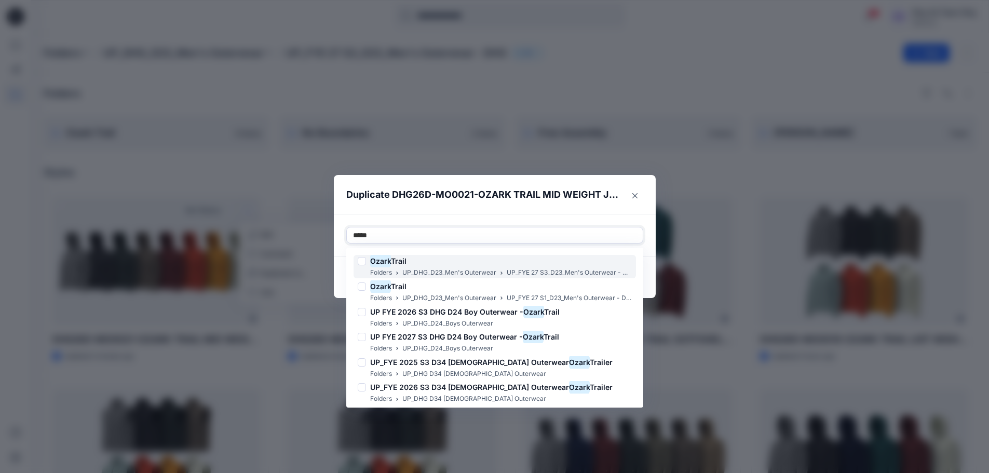
click at [364, 260] on div at bounding box center [362, 261] width 8 height 8
type input "*****"
click at [512, 182] on header "Duplicate DHG26D-MO0021-OZARK TRAIL MID WEIGHT JACKET" at bounding box center [484, 194] width 301 height 39
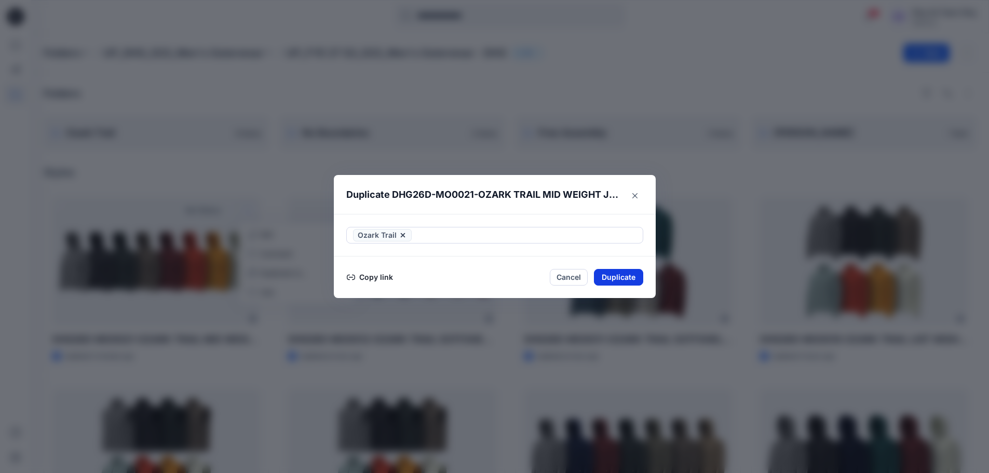
click at [618, 278] on button "Duplicate" at bounding box center [618, 277] width 49 height 17
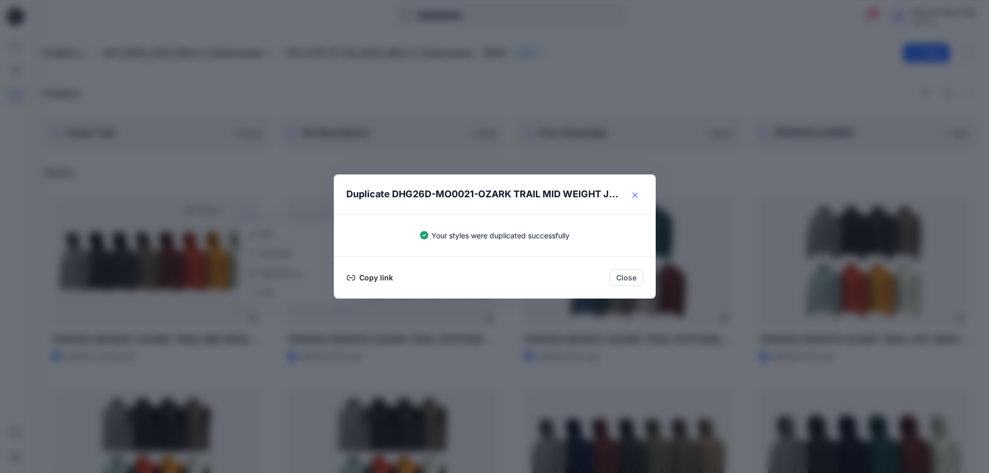
click at [642, 195] on button "Close" at bounding box center [635, 195] width 17 height 17
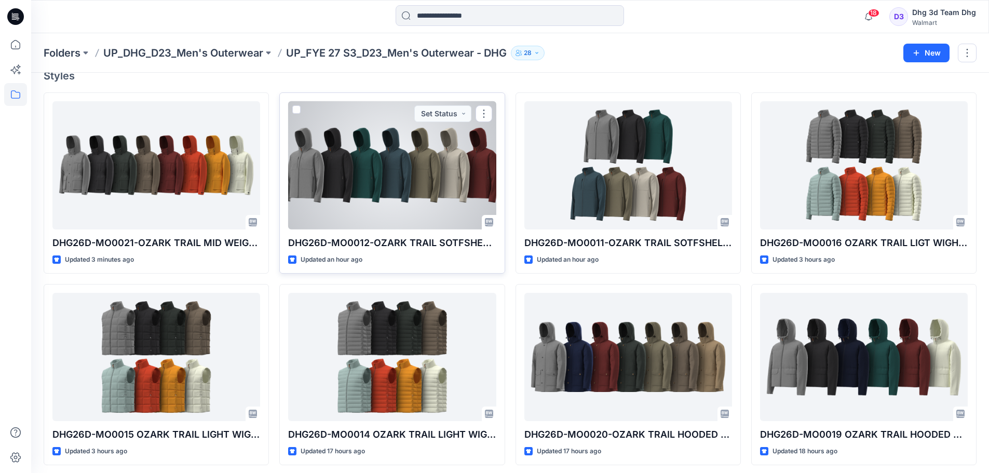
scroll to position [101, 0]
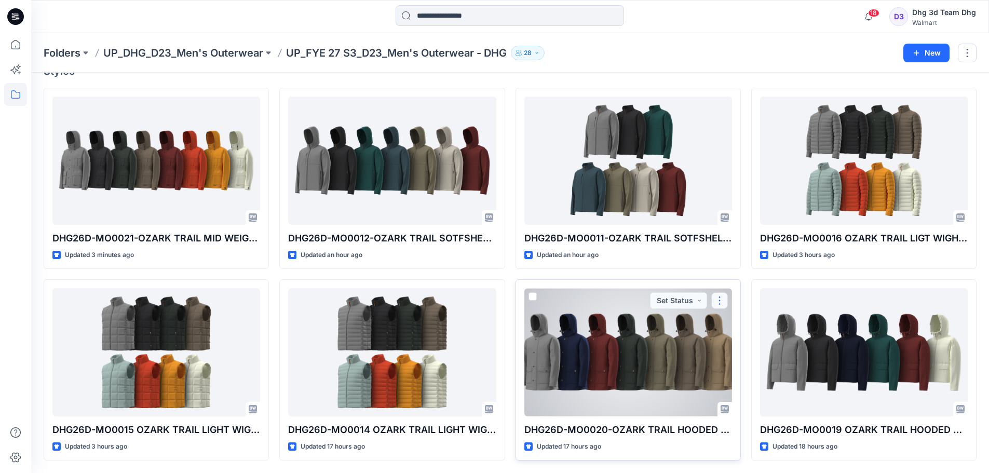
click at [725, 296] on button "button" at bounding box center [719, 300] width 17 height 17
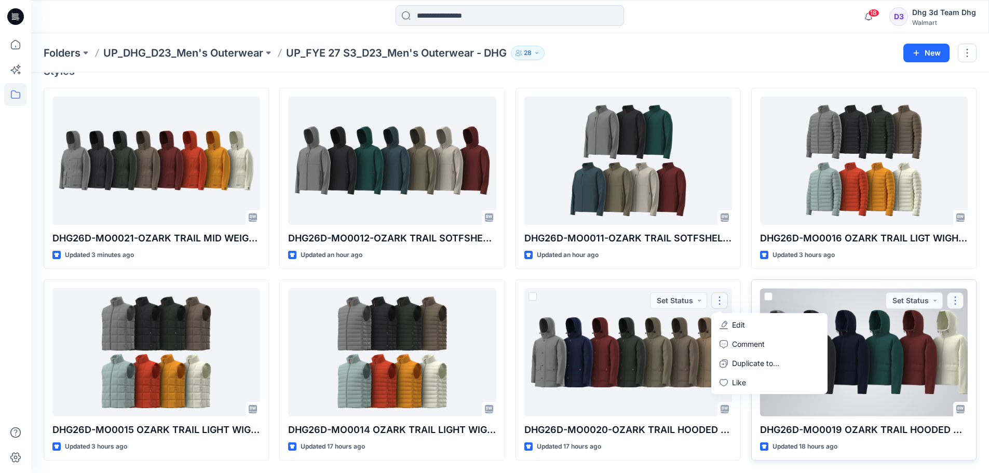
click at [955, 299] on button "button" at bounding box center [955, 300] width 17 height 17
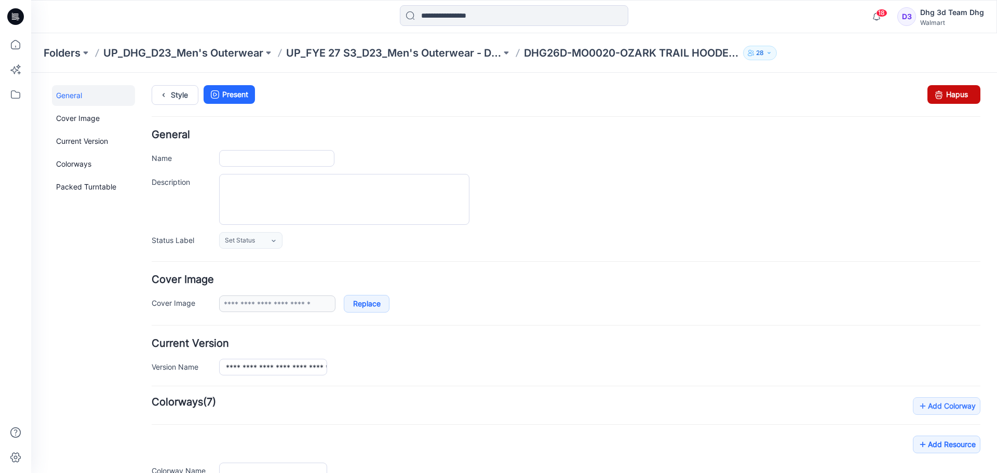
type input "**********"
drag, startPoint x: 952, startPoint y: 90, endPoint x: 597, endPoint y: 120, distance: 356.4
click at [952, 90] on link "Hapus" at bounding box center [953, 94] width 53 height 19
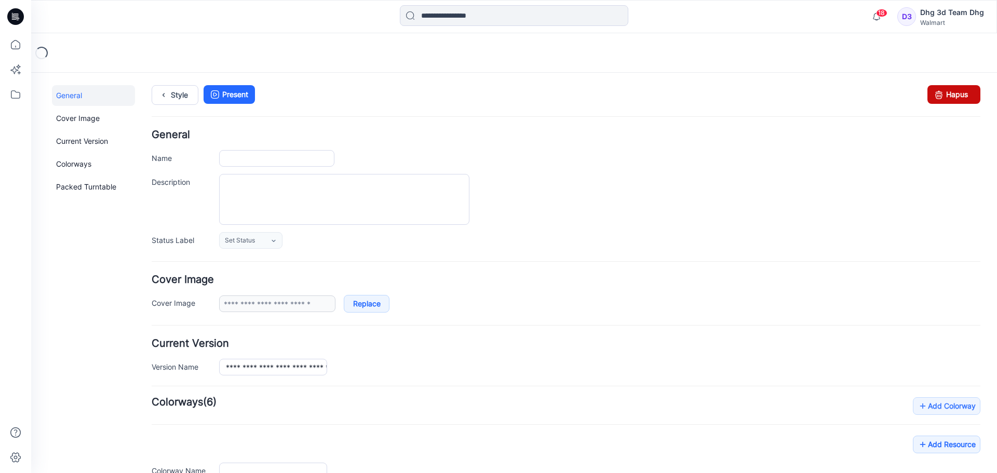
type input "**********"
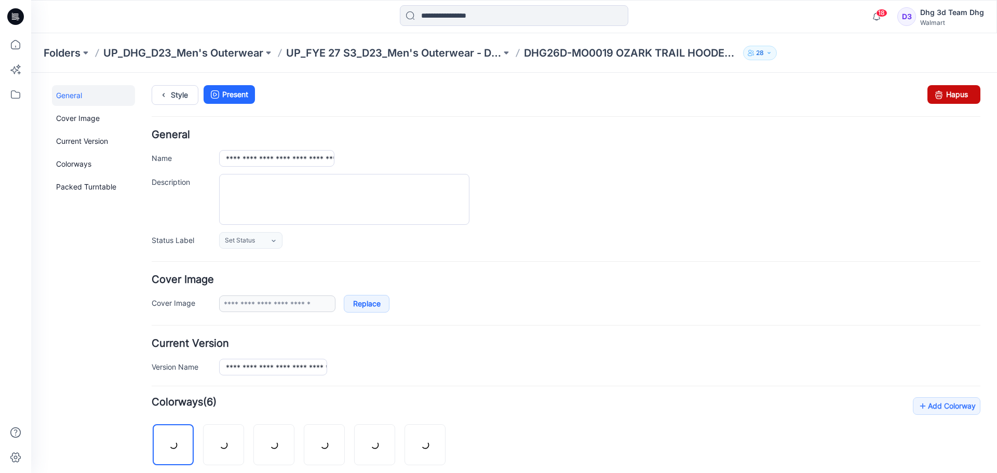
drag, startPoint x: 955, startPoint y: 96, endPoint x: 586, endPoint y: 119, distance: 370.3
click at [955, 96] on link "Hapus" at bounding box center [953, 94] width 53 height 19
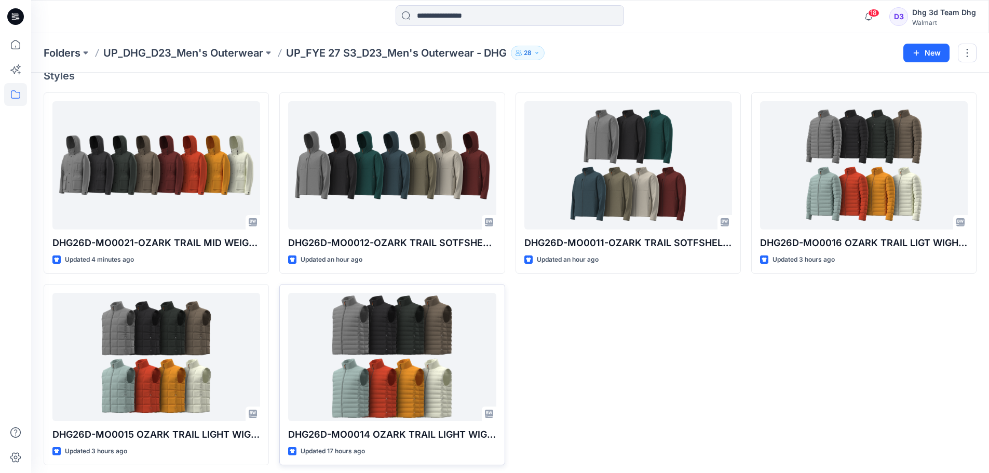
scroll to position [101, 0]
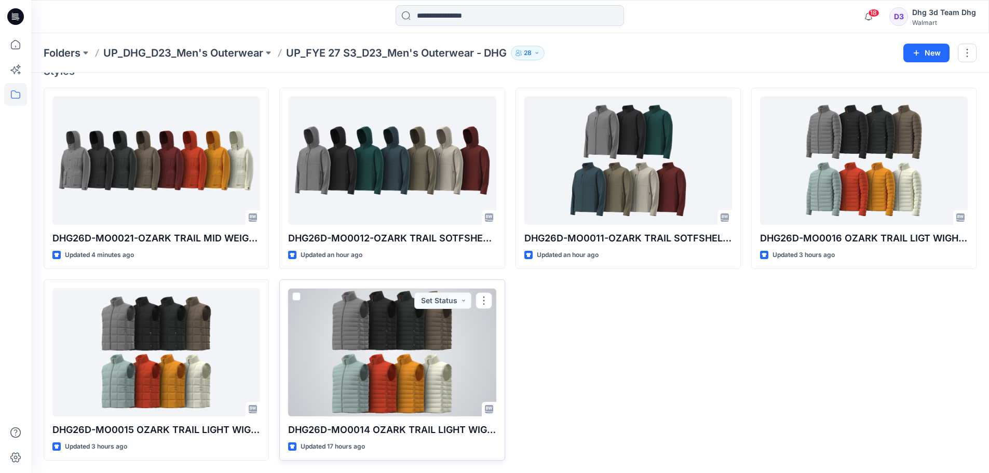
click at [443, 369] on div at bounding box center [392, 352] width 208 height 128
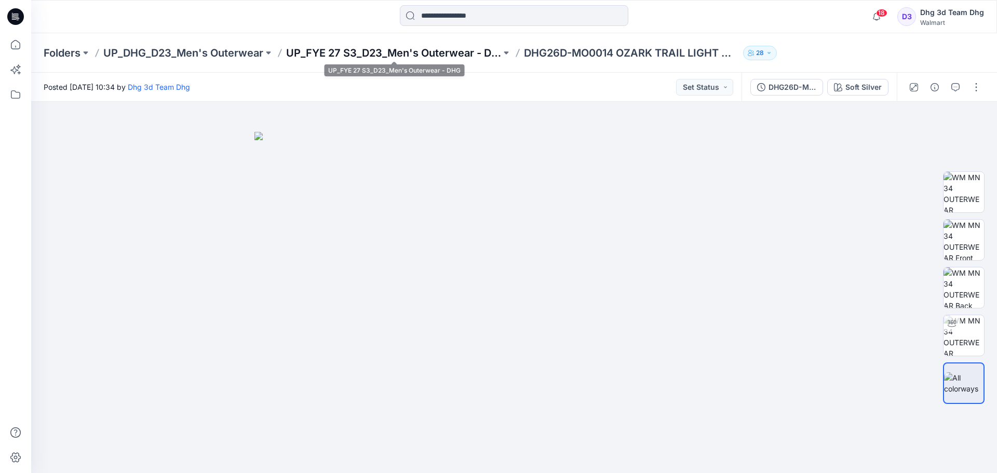
click at [359, 55] on p "UP_FYE 27 S3_D23_Men's Outerwear - DHG" at bounding box center [393, 53] width 215 height 15
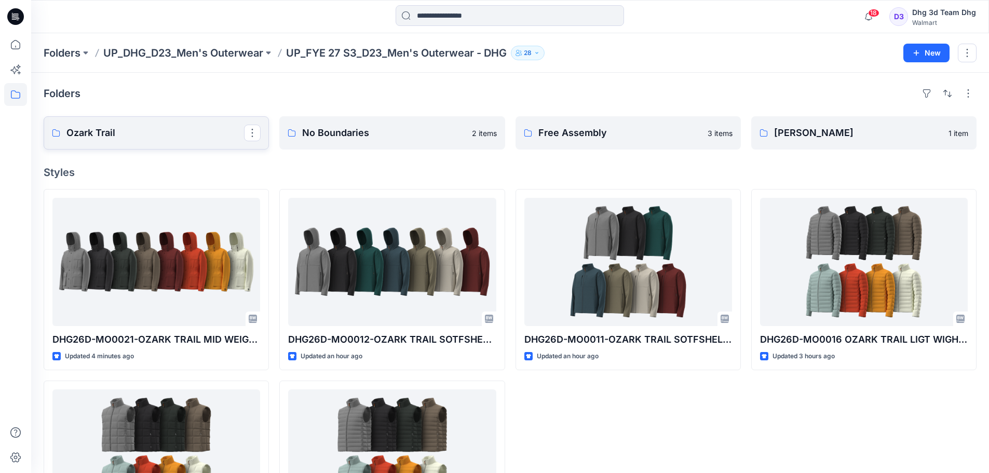
click at [181, 132] on p "Ozark Trail" at bounding box center [155, 133] width 178 height 15
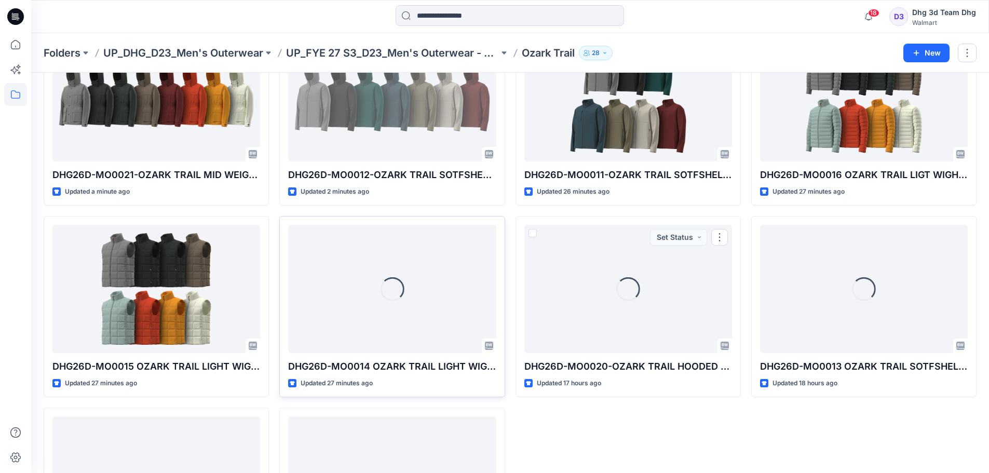
scroll to position [104, 0]
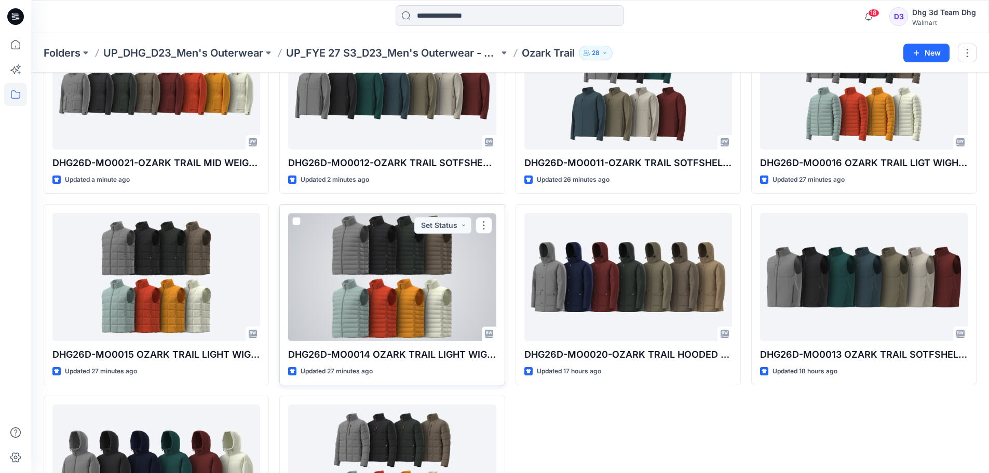
click at [408, 321] on div at bounding box center [392, 277] width 208 height 128
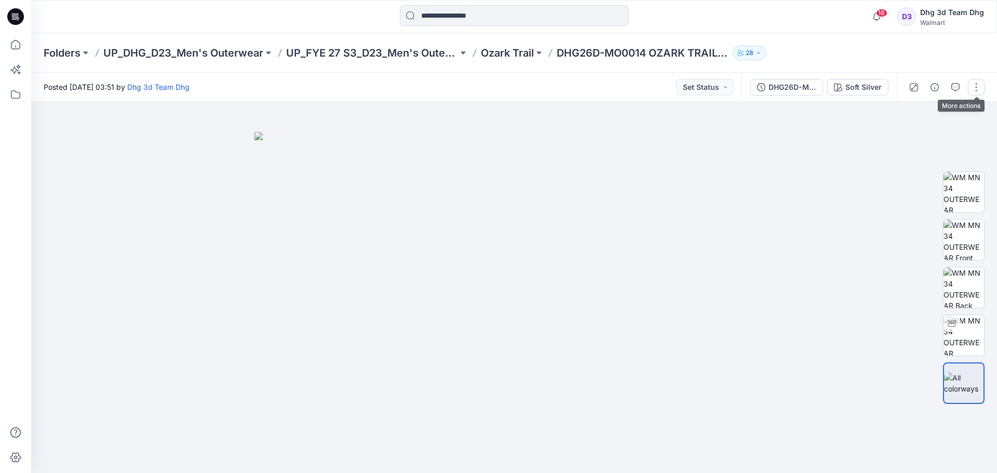
click at [979, 87] on button "button" at bounding box center [976, 87] width 17 height 17
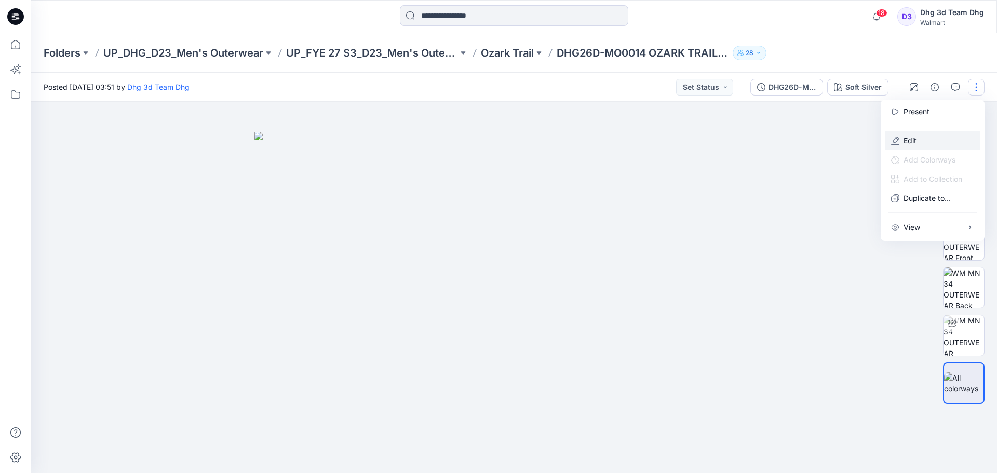
click at [934, 135] on button "Edit" at bounding box center [933, 140] width 96 height 19
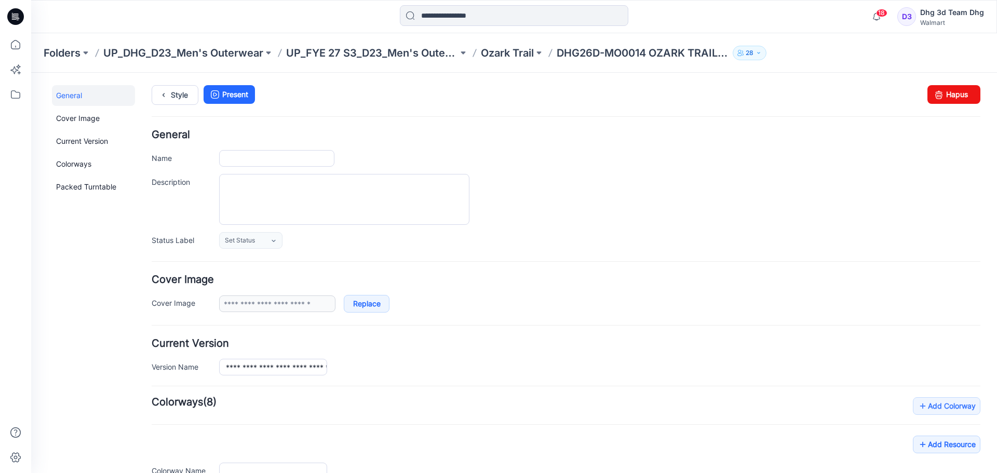
type input "**********"
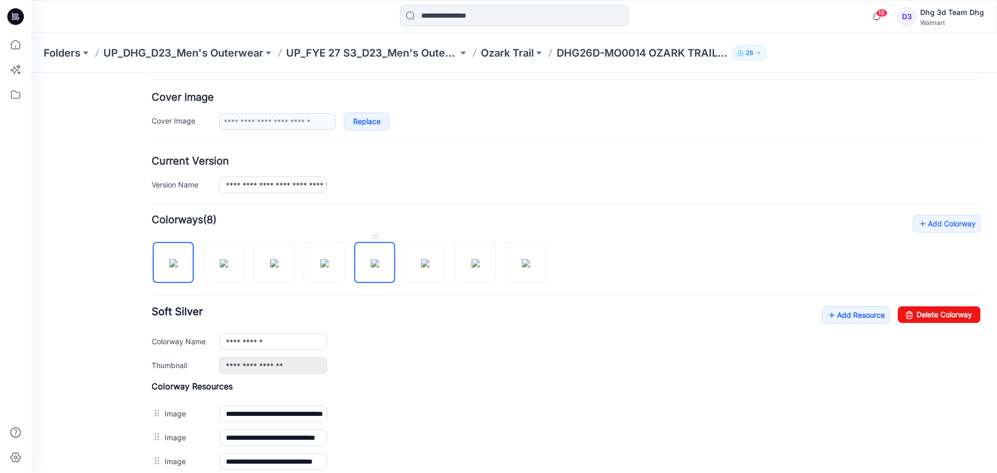
scroll to position [208, 0]
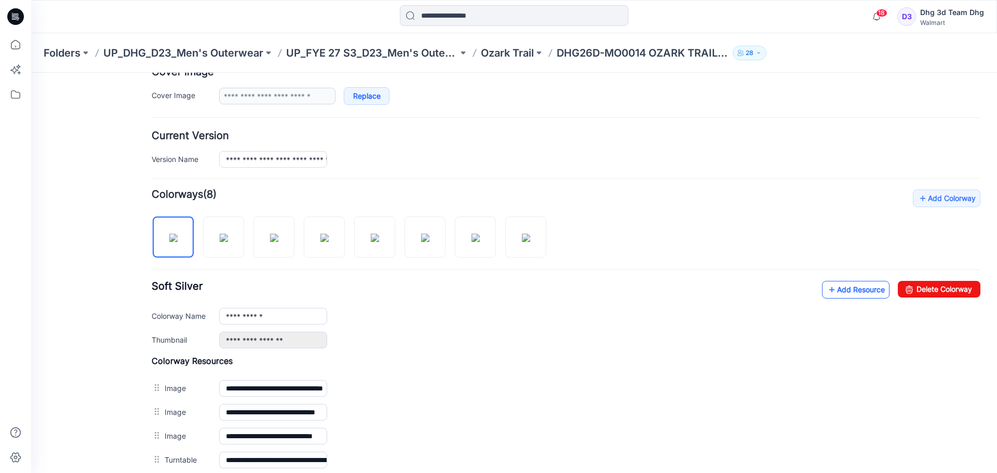
click at [827, 289] on icon at bounding box center [832, 289] width 10 height 17
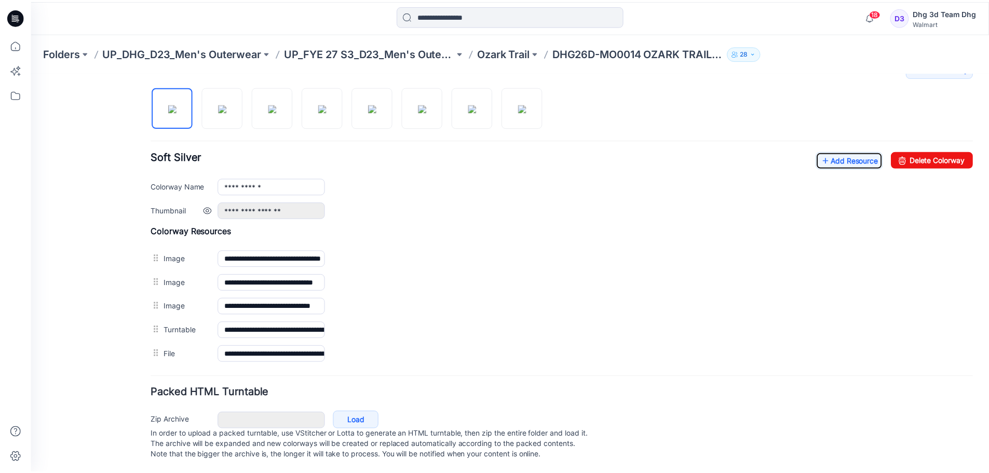
scroll to position [349, 0]
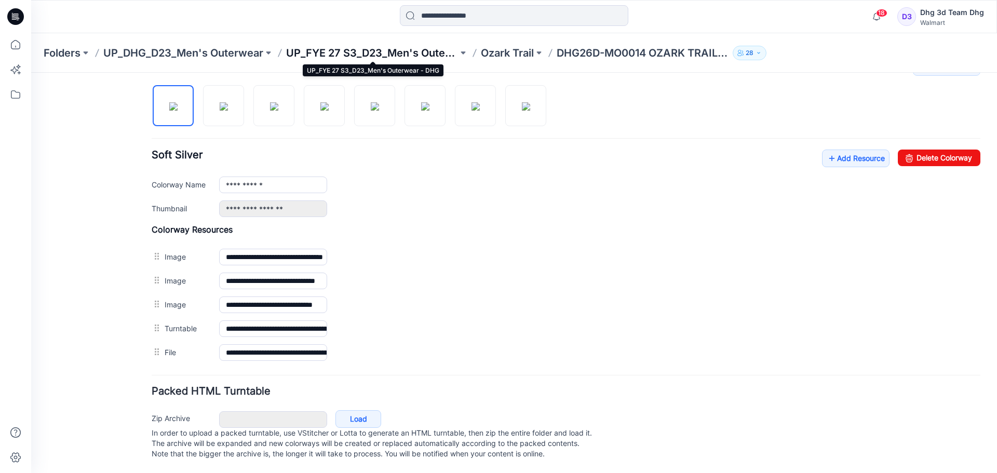
click at [378, 57] on p "UP_FYE 27 S3_D23_Men's Outerwear - DHG" at bounding box center [372, 53] width 172 height 15
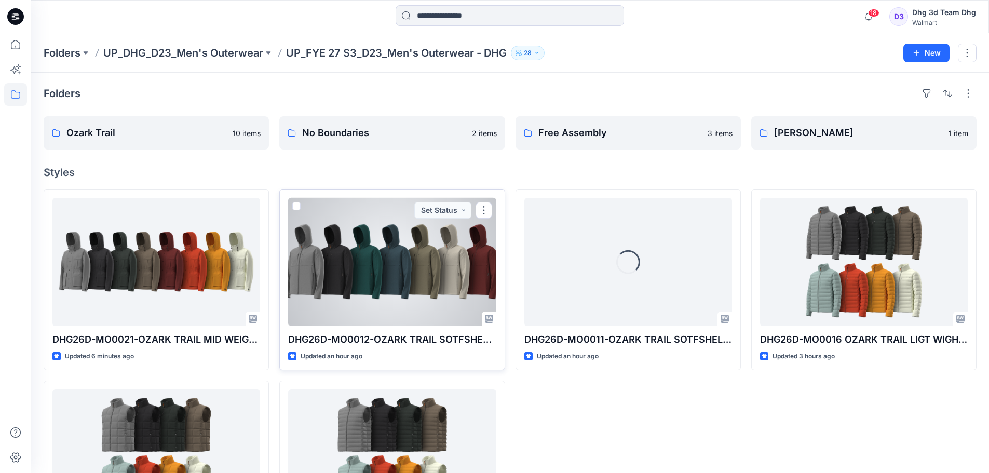
scroll to position [101, 0]
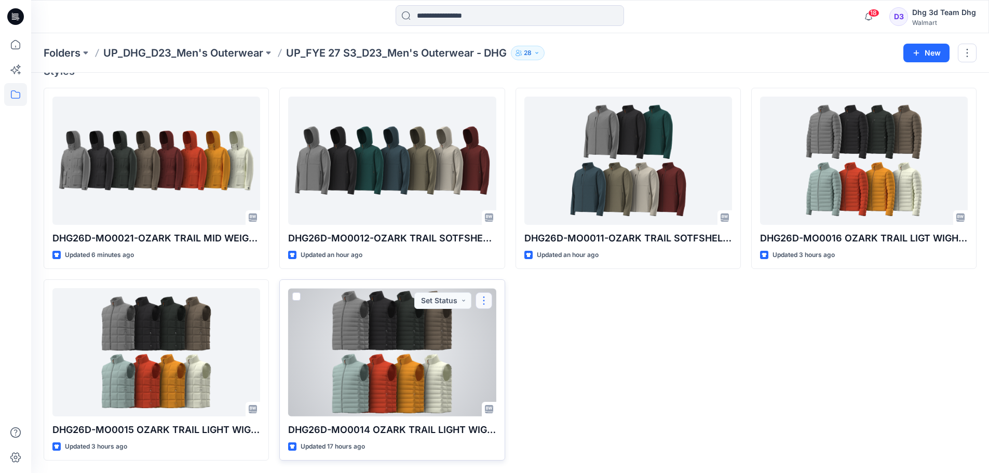
click at [479, 303] on button "button" at bounding box center [484, 300] width 17 height 17
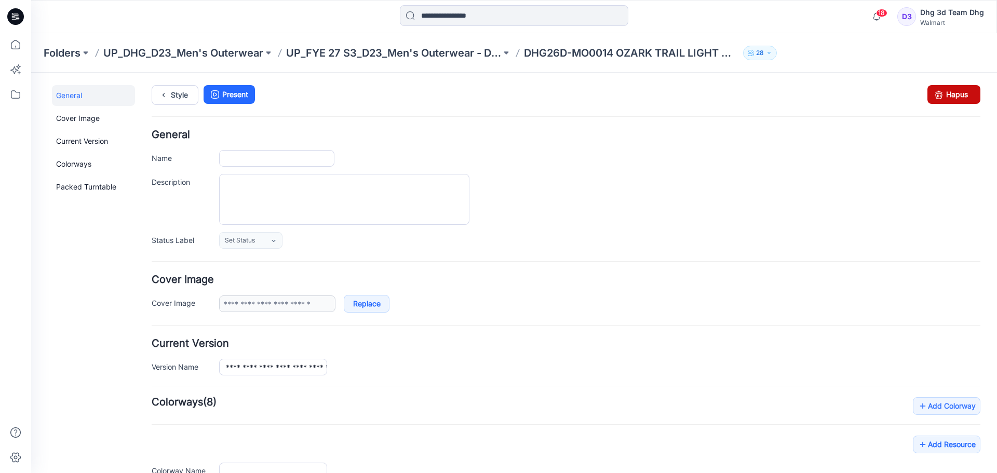
type input "**********"
drag, startPoint x: 581, startPoint y: 123, endPoint x: 938, endPoint y: 90, distance: 358.6
click at [938, 90] on link "Hapus" at bounding box center [953, 94] width 53 height 19
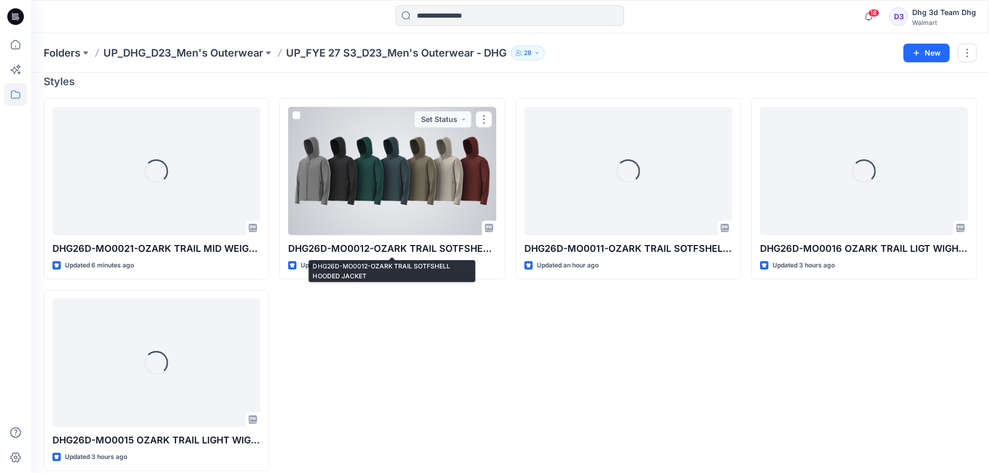
scroll to position [101, 0]
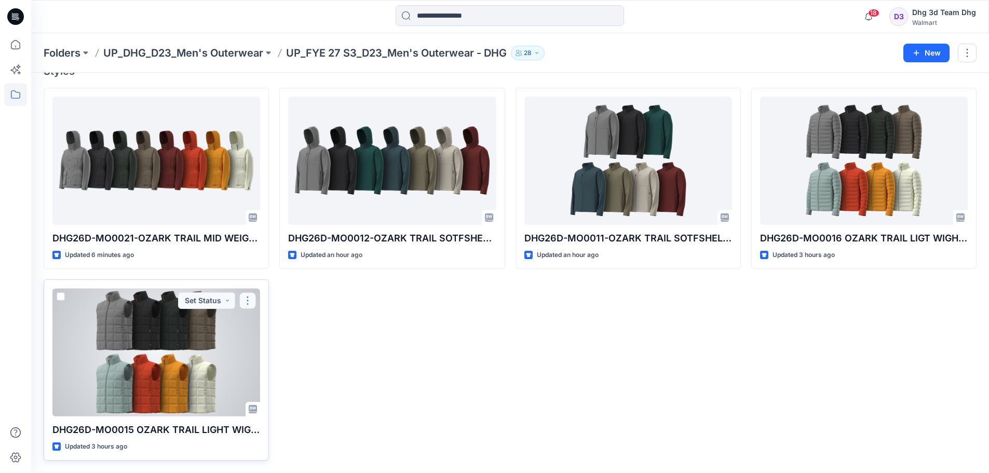
click at [252, 297] on button "button" at bounding box center [247, 300] width 17 height 17
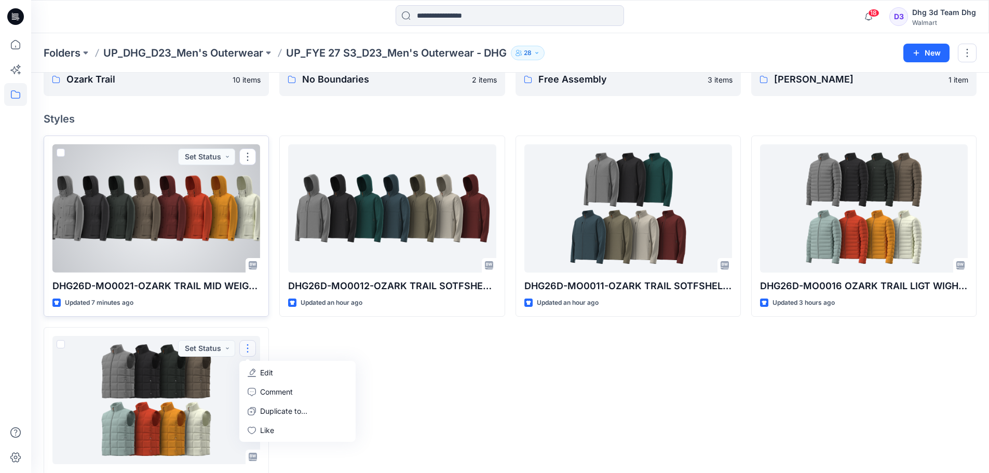
scroll to position [0, 0]
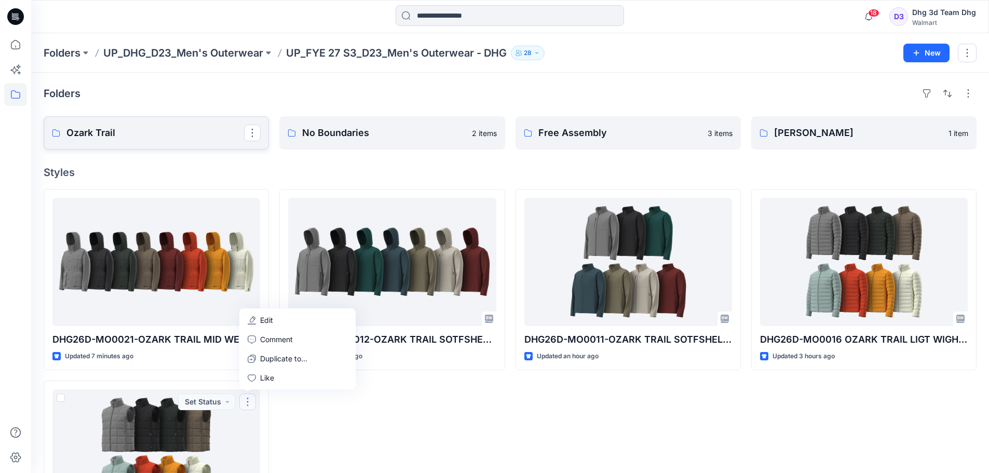
click at [206, 135] on p "Ozark Trail" at bounding box center [155, 133] width 178 height 15
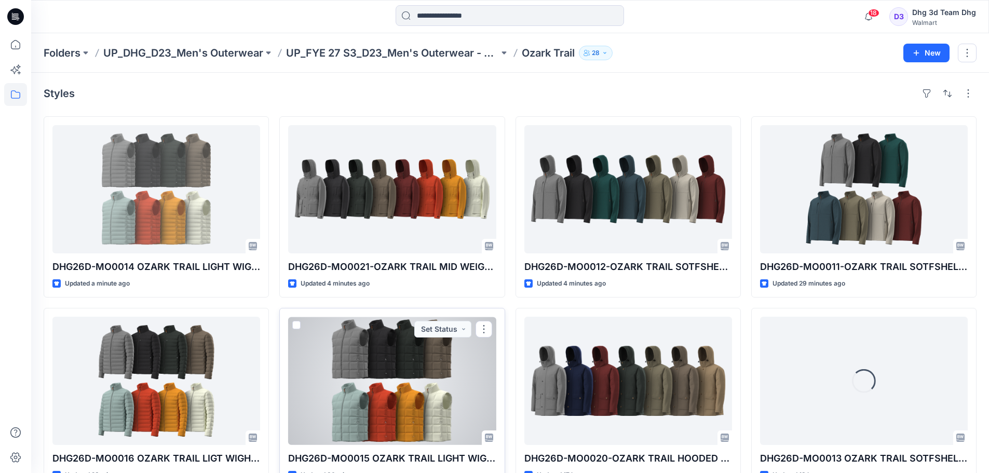
click at [422, 415] on div at bounding box center [392, 381] width 208 height 128
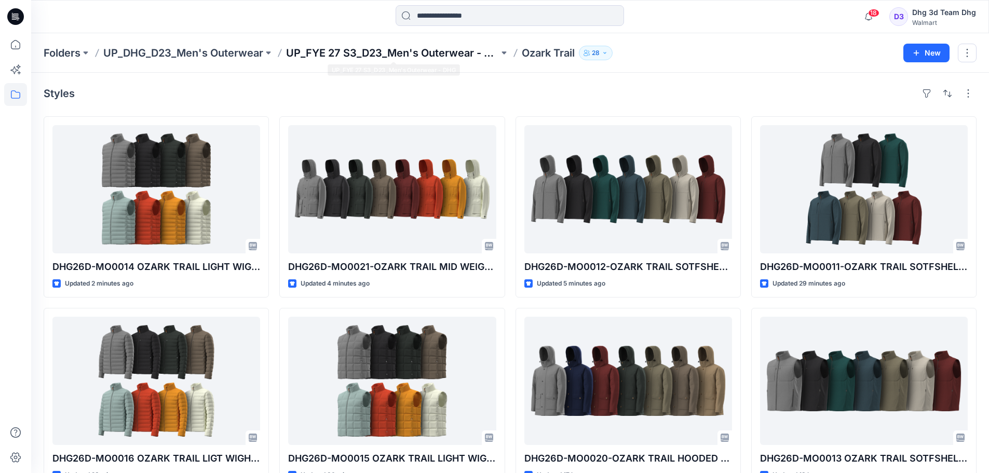
click at [383, 55] on p "UP_FYE 27 S3_D23_Men's Outerwear - DHG" at bounding box center [392, 53] width 213 height 15
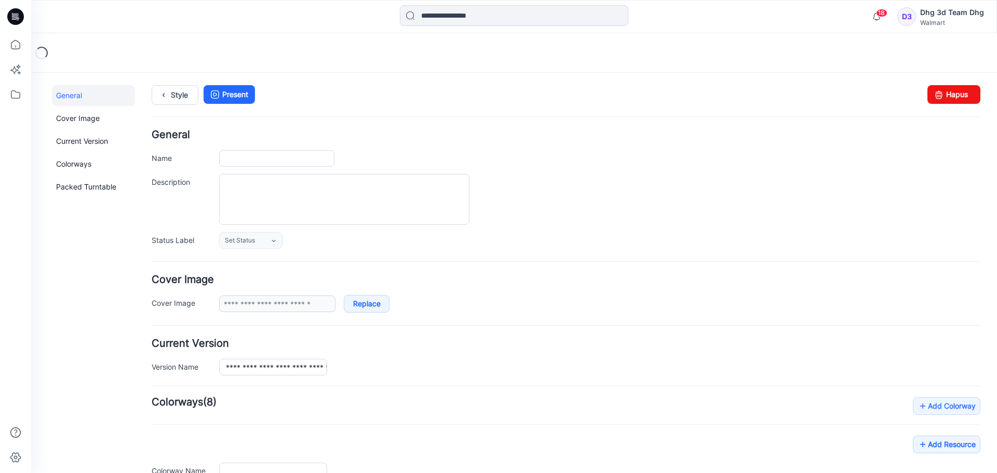
type input "**********"
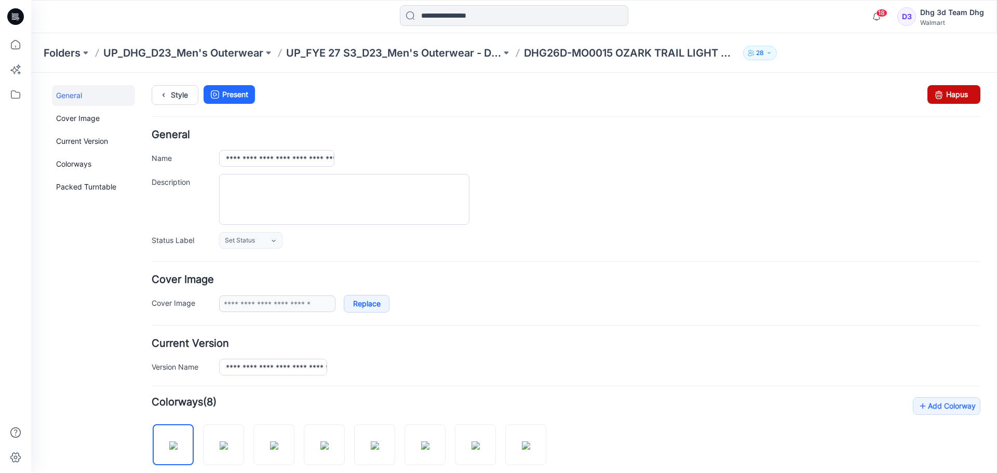
drag, startPoint x: 929, startPoint y: 90, endPoint x: 577, endPoint y: 122, distance: 353.5
click at [931, 90] on icon at bounding box center [938, 94] width 15 height 19
